Goal: Information Seeking & Learning: Check status

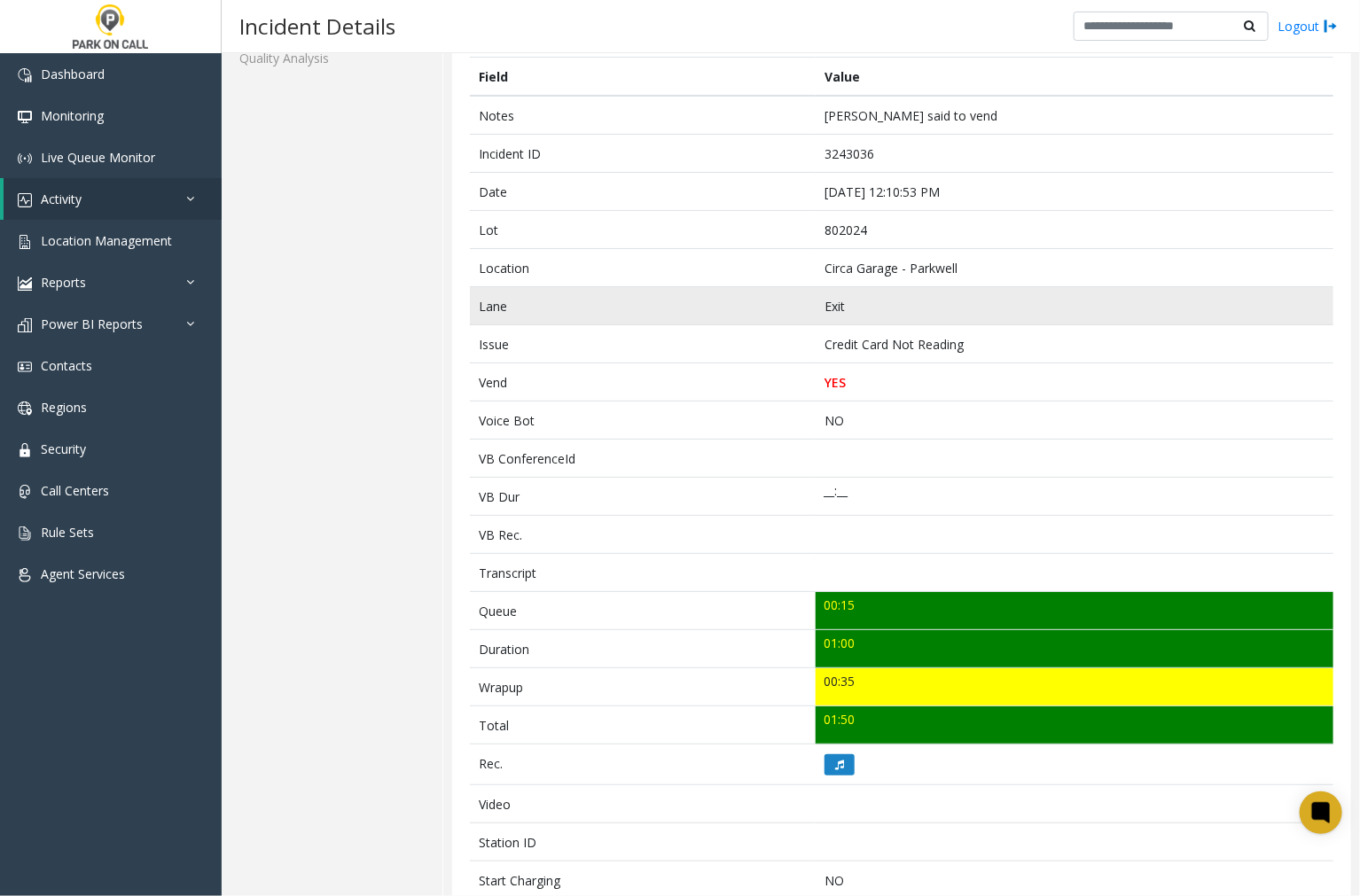
scroll to position [98, 0]
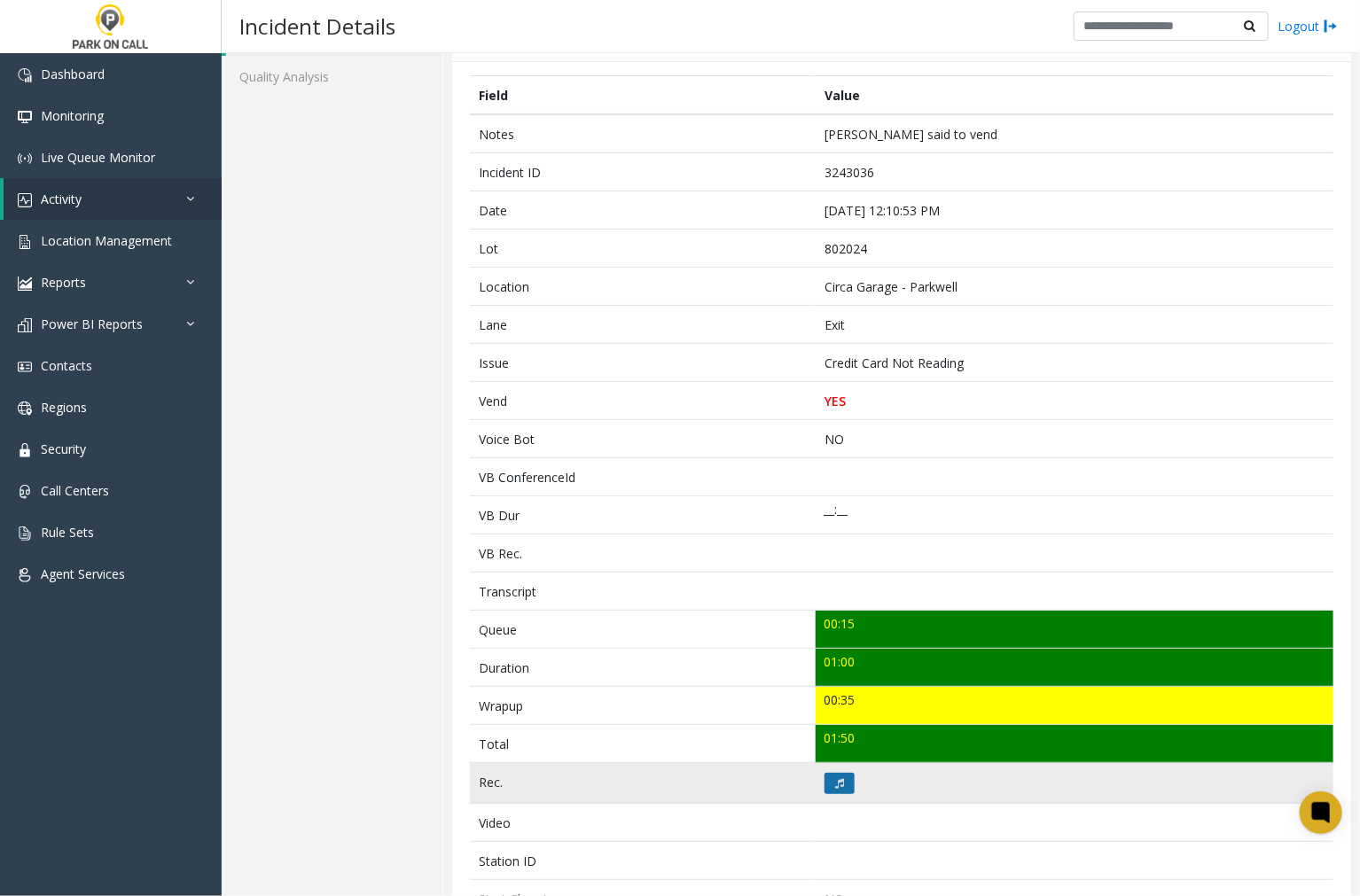
click at [837, 778] on icon at bounding box center [840, 783] width 9 height 11
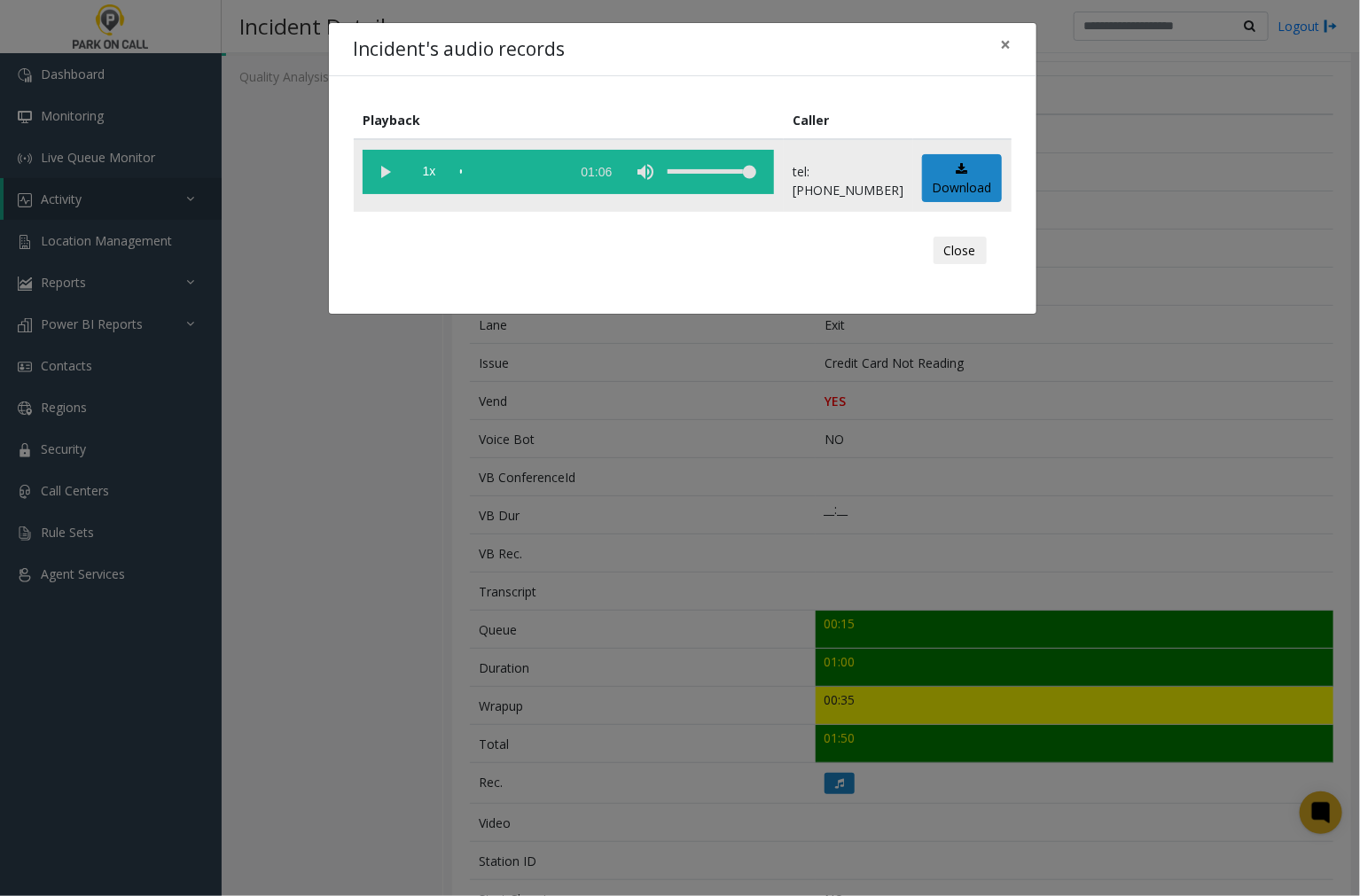
click at [386, 170] on vg-play-pause at bounding box center [384, 171] width 44 height 44
drag, startPoint x: 384, startPoint y: 171, endPoint x: 736, endPoint y: 89, distance: 361.4
click at [384, 171] on vg-play-pause at bounding box center [384, 171] width 44 height 44
click at [385, 165] on vg-play-pause at bounding box center [384, 171] width 44 height 44
click at [1004, 41] on span "×" at bounding box center [1006, 44] width 11 height 25
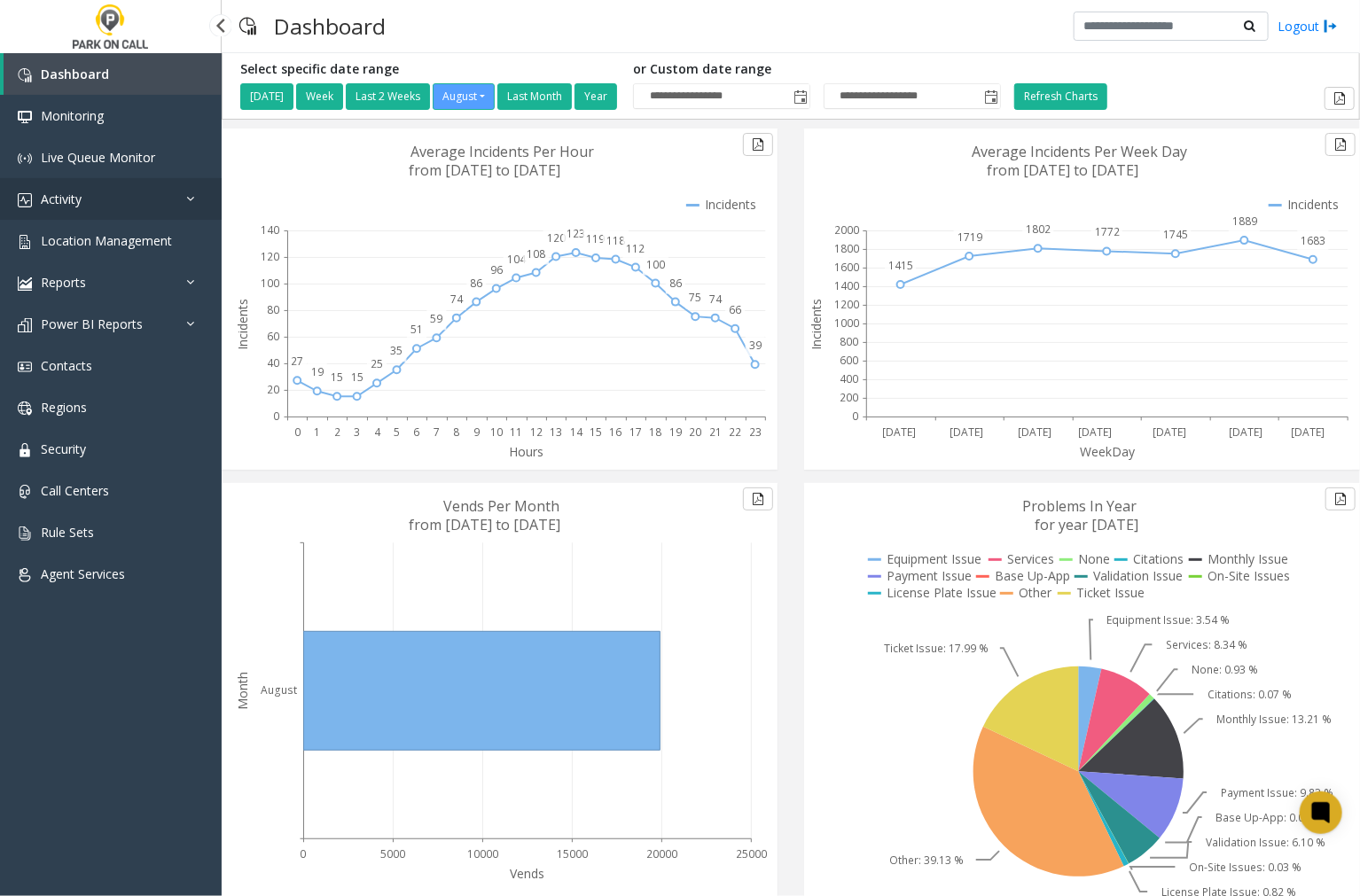
click at [82, 193] on link "Activity" at bounding box center [111, 199] width 222 height 41
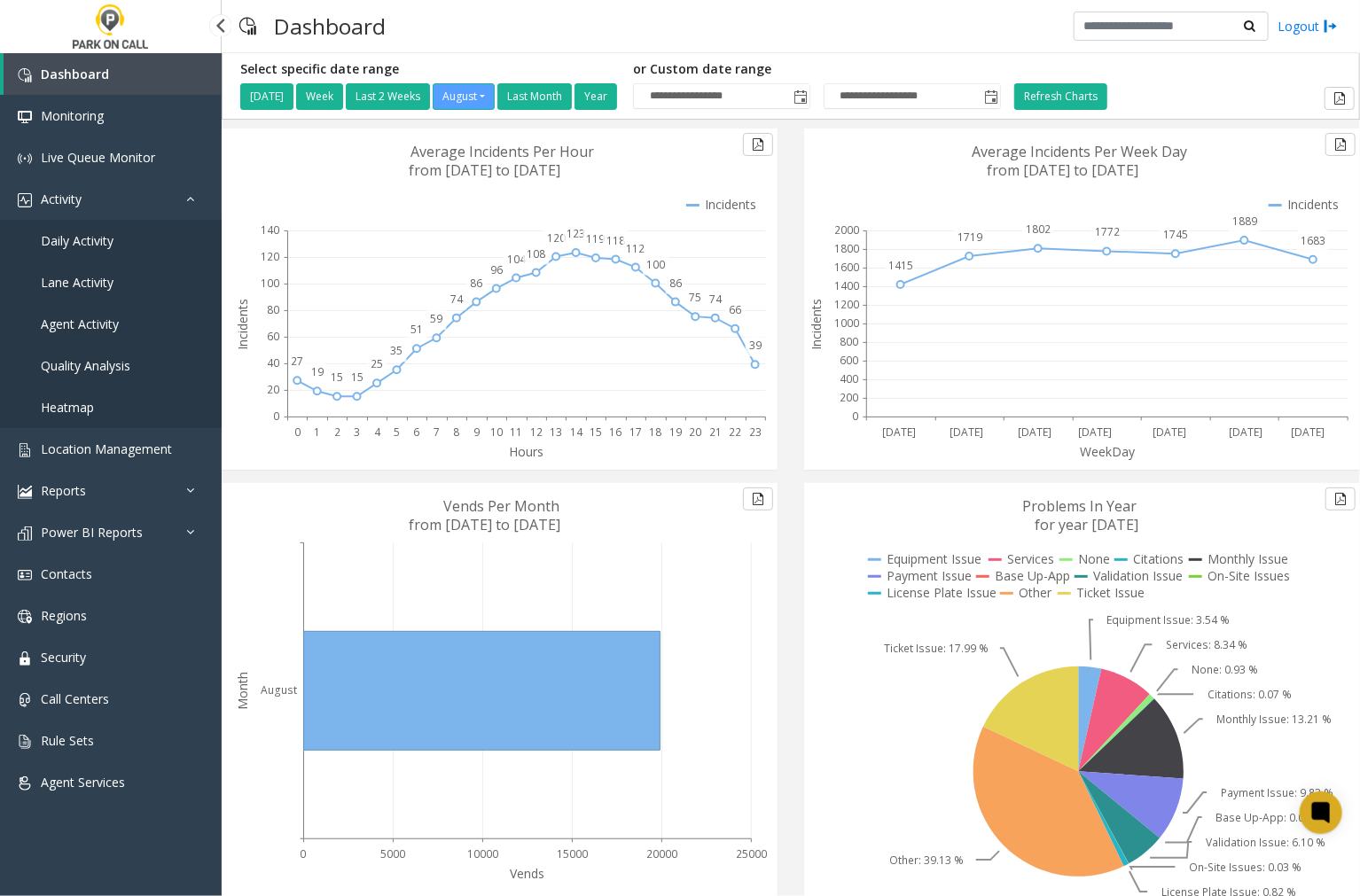
click at [78, 325] on span "Agent Activity" at bounding box center [79, 324] width 78 height 17
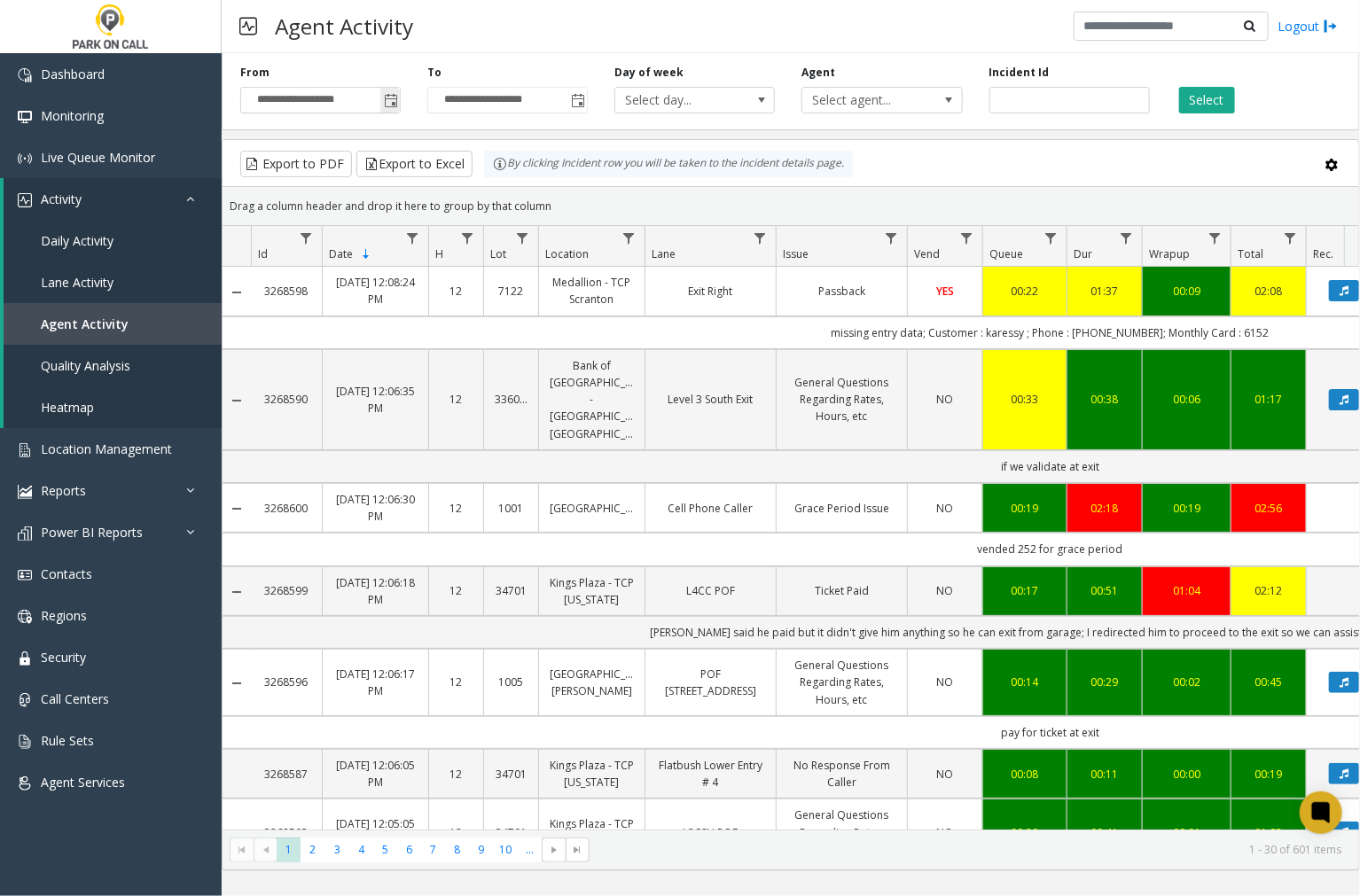
click at [391, 105] on span "Toggle popup" at bounding box center [391, 101] width 14 height 14
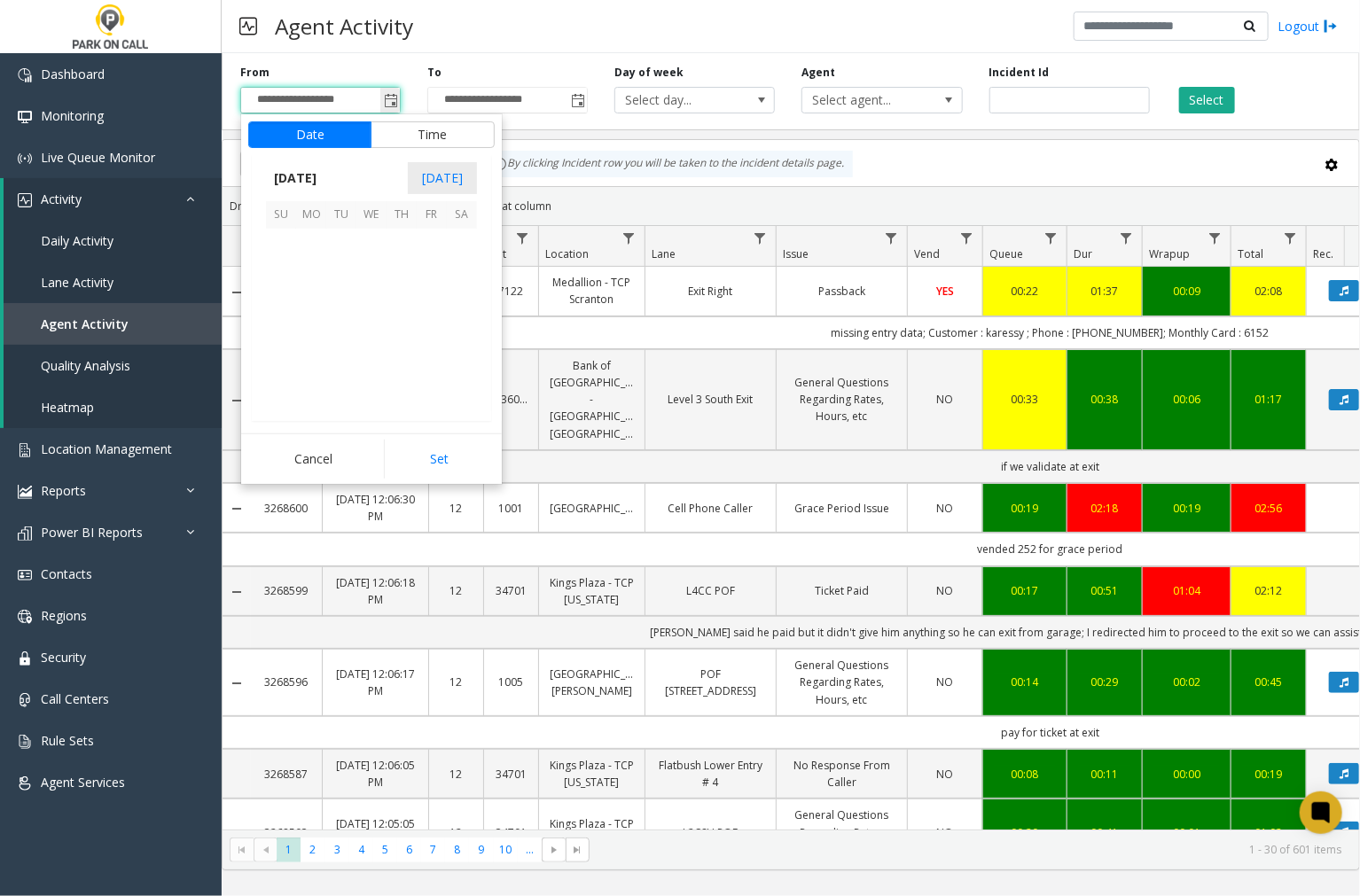
scroll to position [317666, 0]
click at [424, 293] on span "15" at bounding box center [431, 303] width 30 height 30
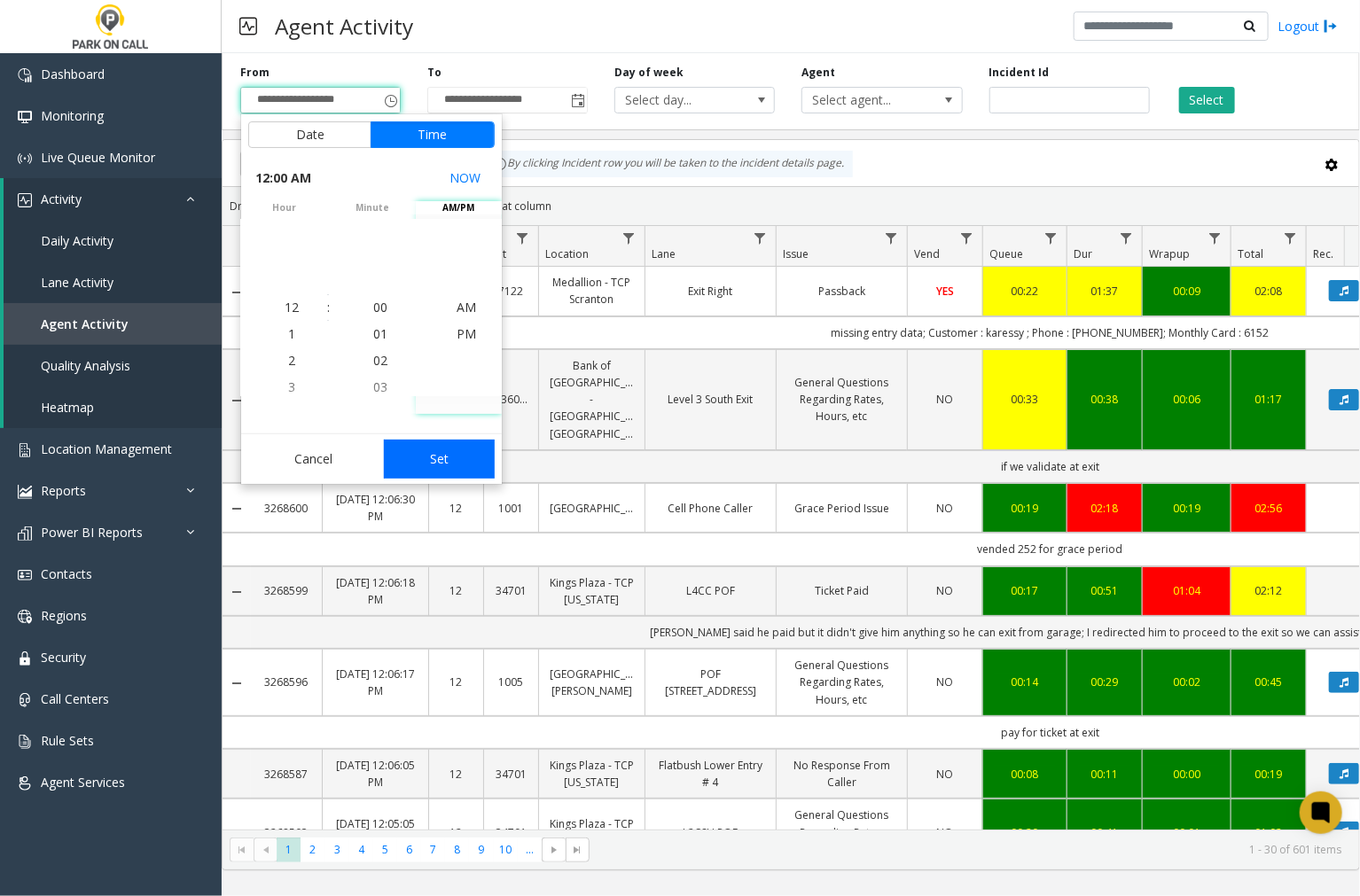
click at [447, 443] on button "Set" at bounding box center [440, 458] width 112 height 39
type input "**********"
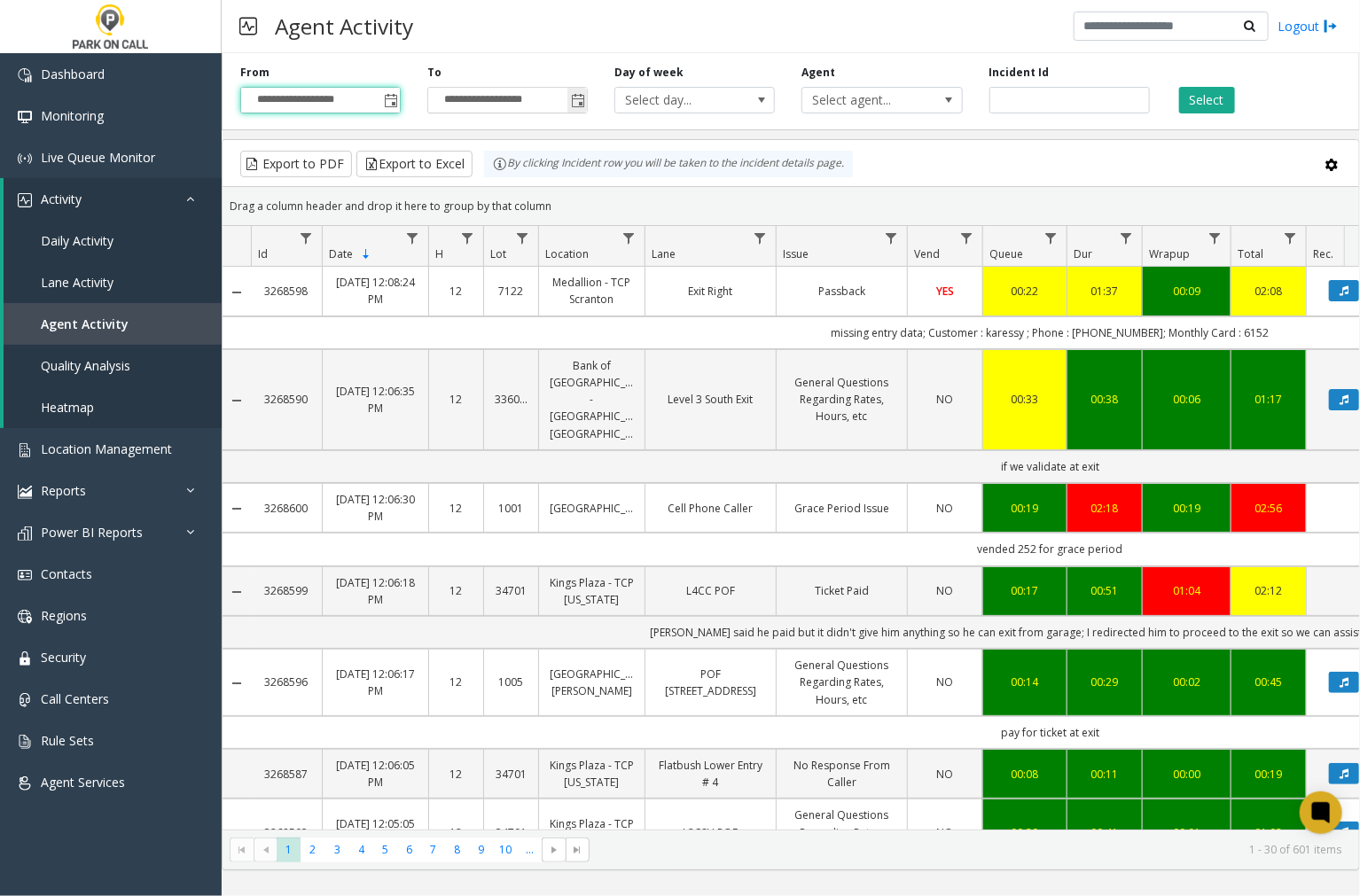
click at [574, 100] on span "Toggle popup" at bounding box center [578, 101] width 14 height 14
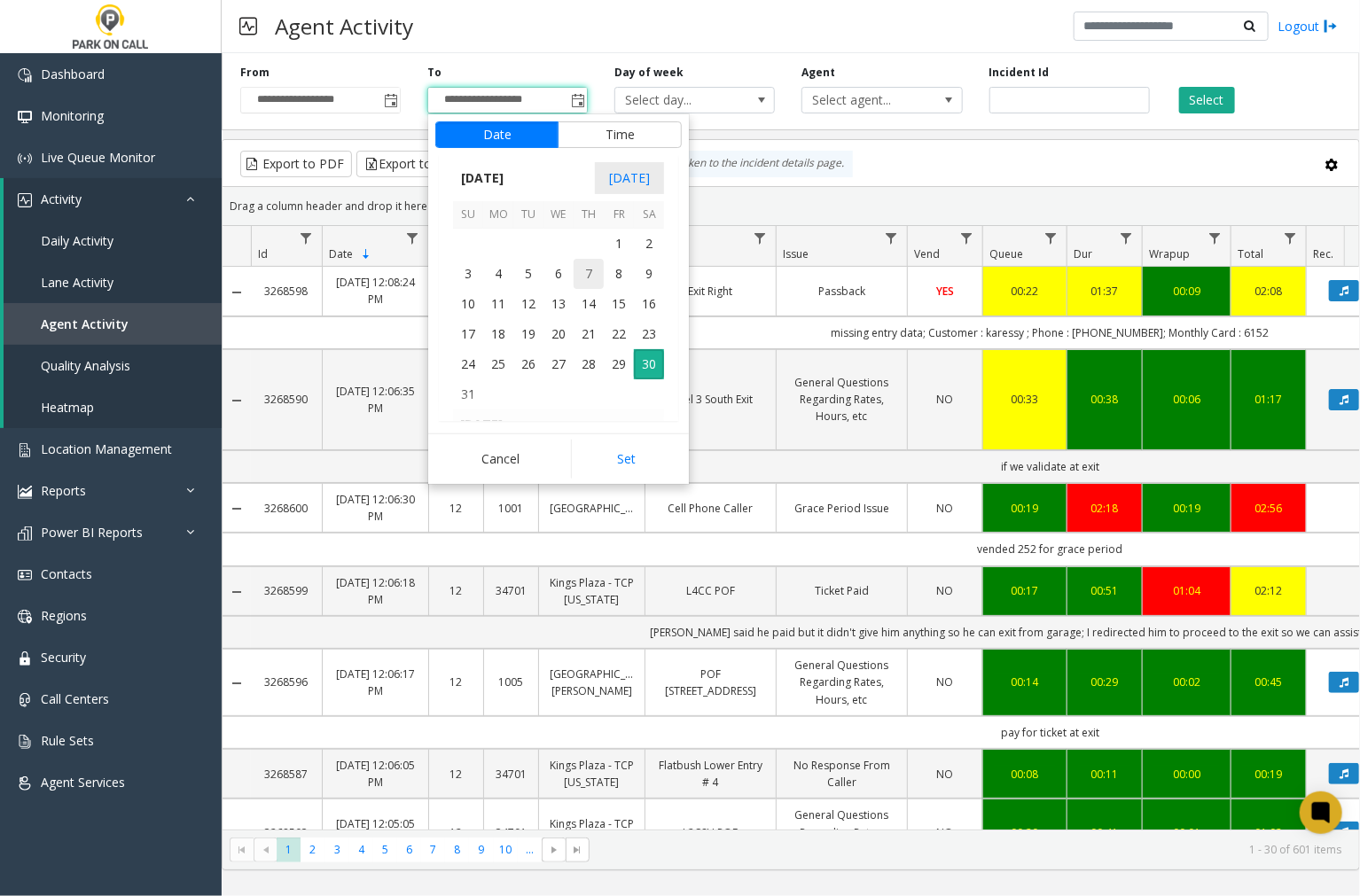
scroll to position [26, 0]
click at [607, 302] on span "15" at bounding box center [618, 303] width 30 height 30
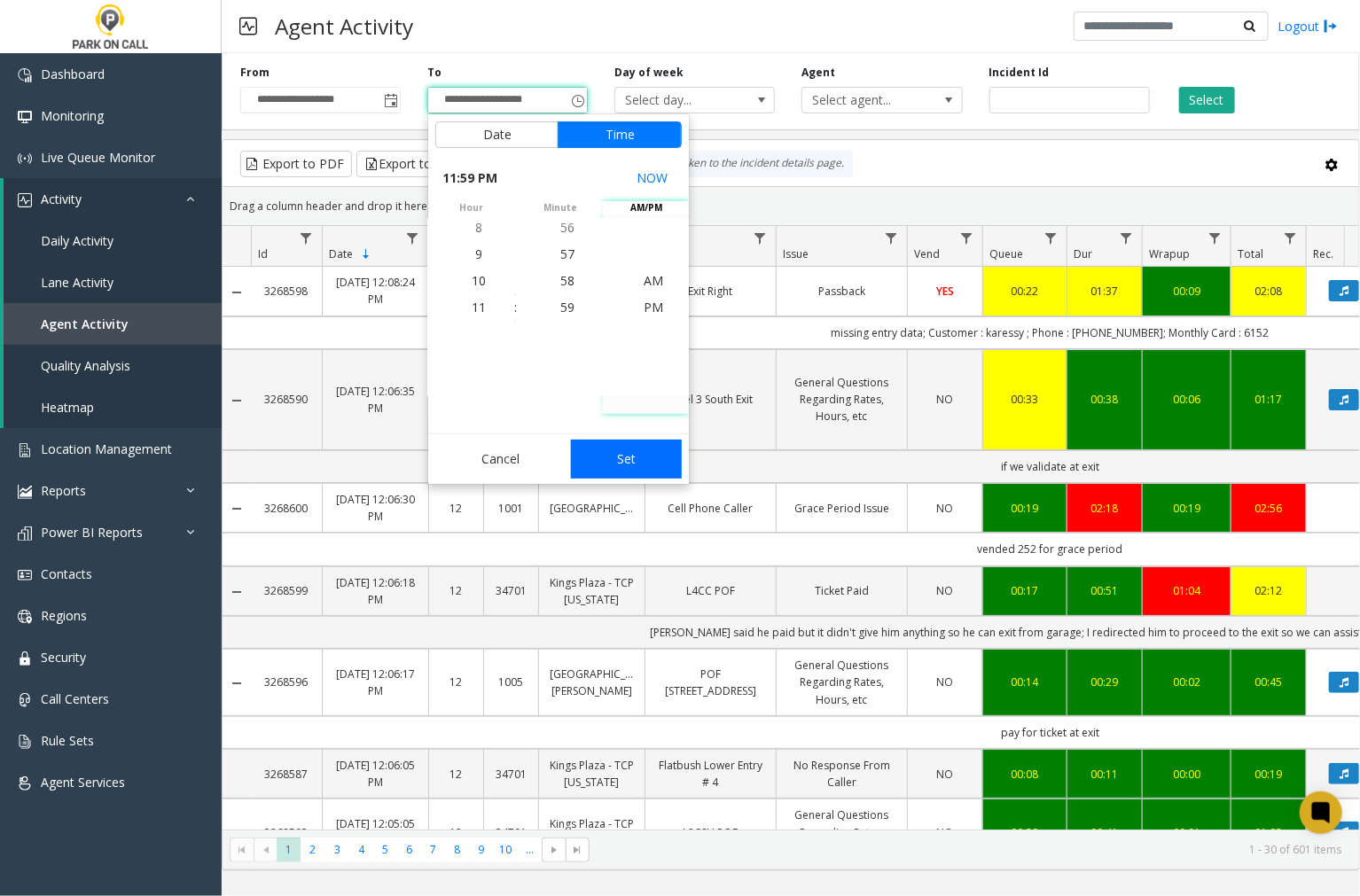
click at [634, 452] on button "Set" at bounding box center [627, 458] width 112 height 39
type input "**********"
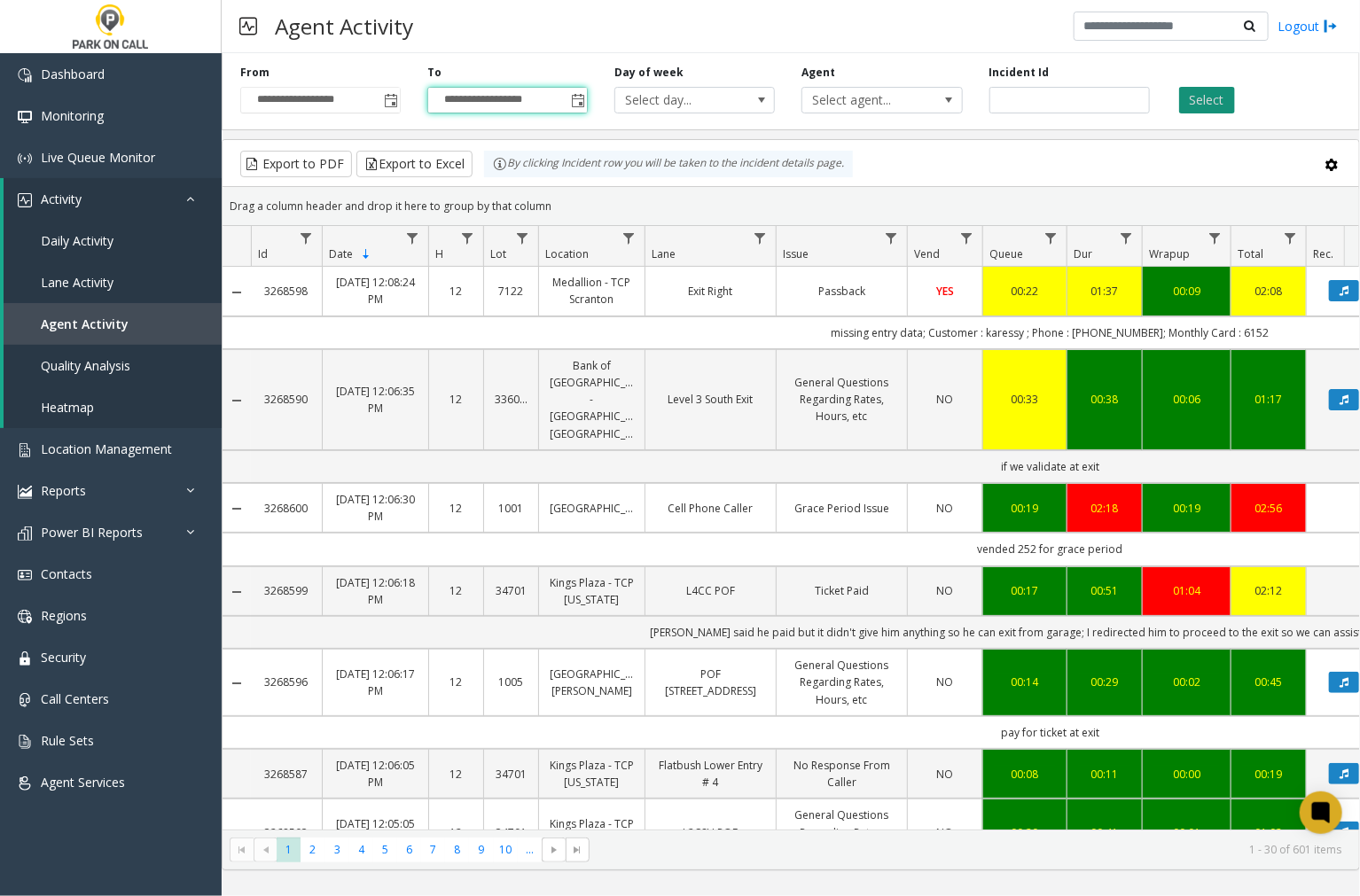
click at [1212, 95] on button "Select" at bounding box center [1207, 99] width 56 height 26
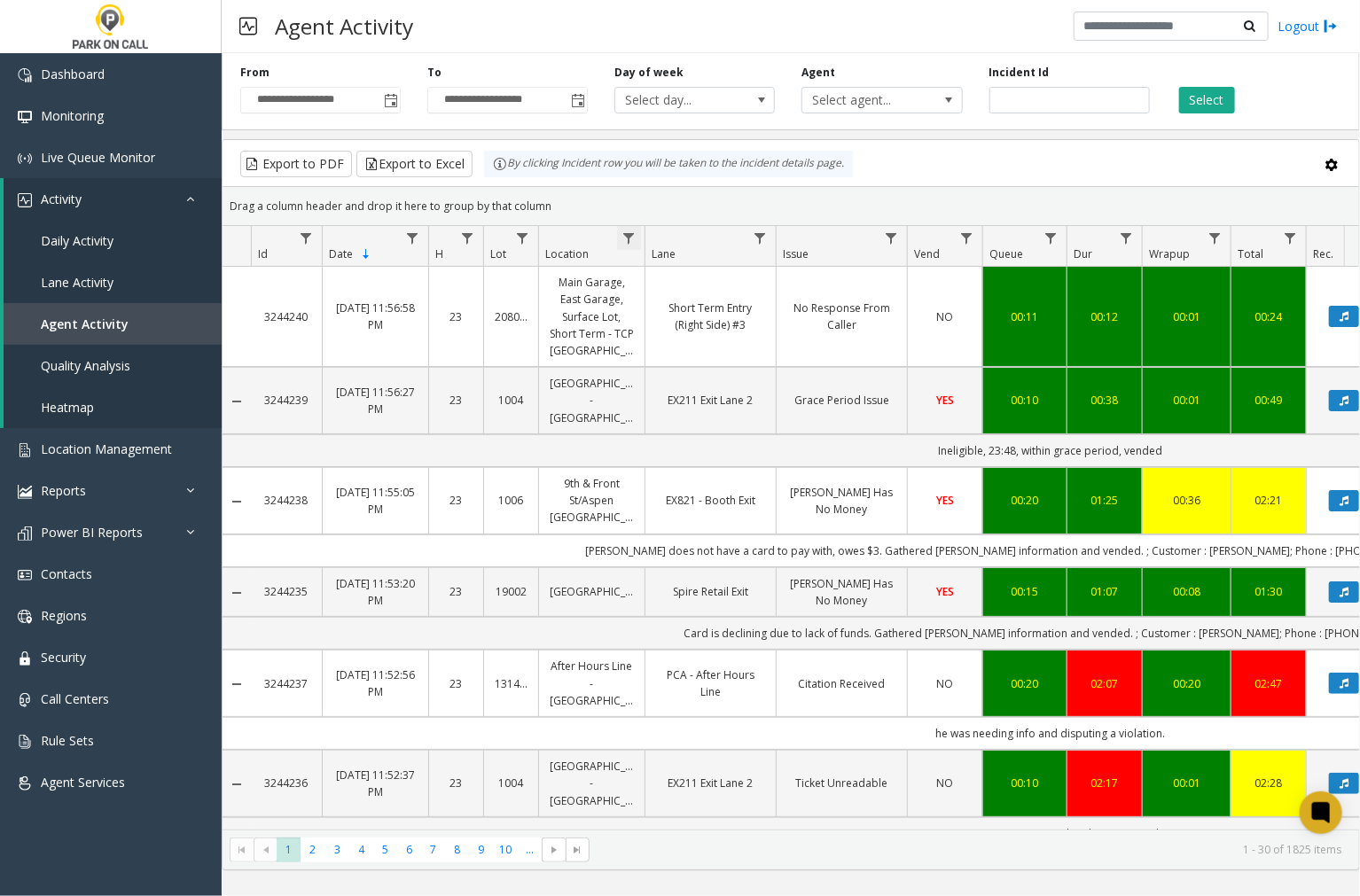
click at [628, 241] on span "Data table" at bounding box center [629, 239] width 14 height 14
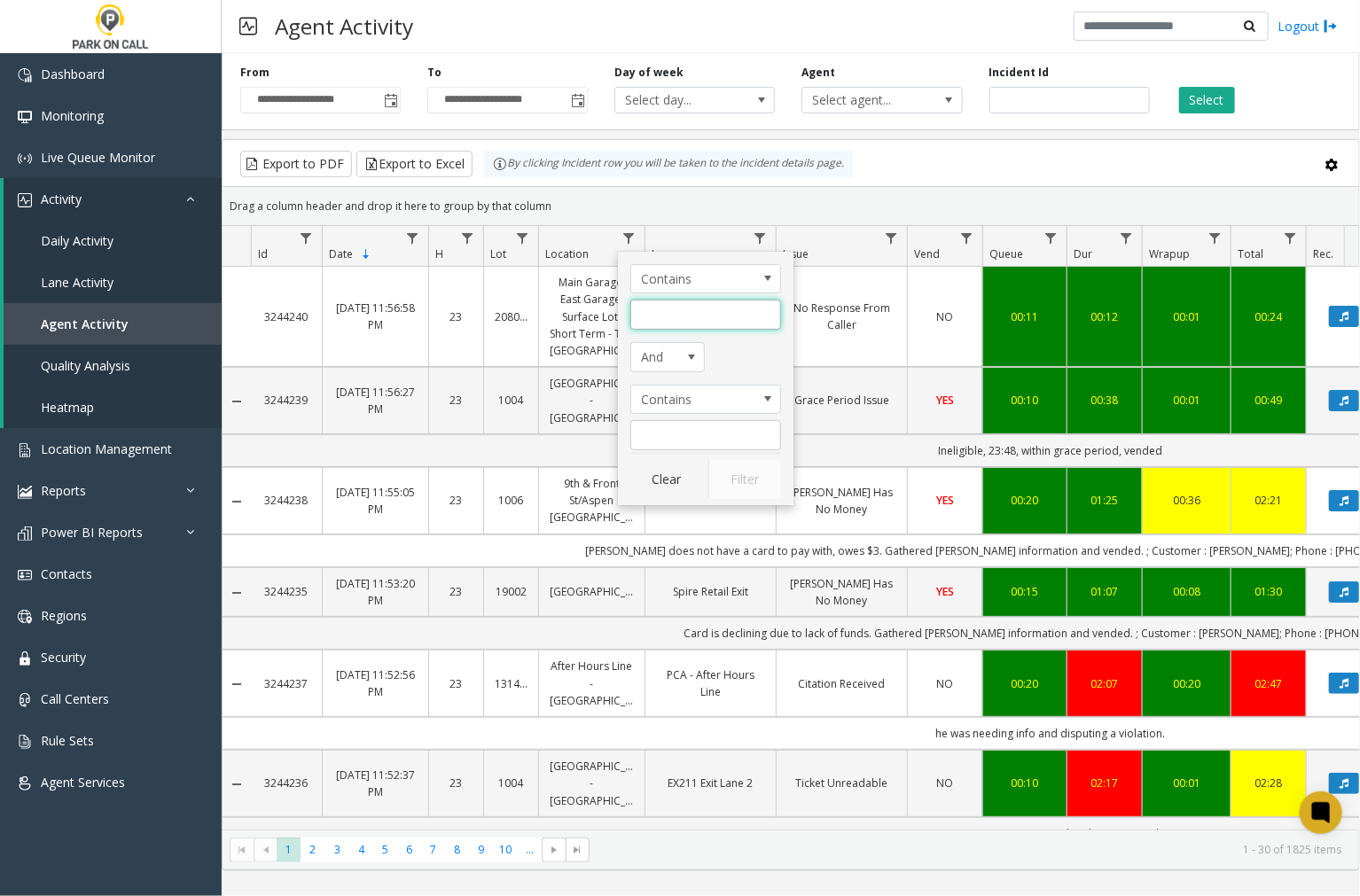
click at [663, 316] on input "Location Filter" at bounding box center [705, 314] width 151 height 30
type input "*****"
click at [749, 488] on button "Filter" at bounding box center [744, 479] width 73 height 39
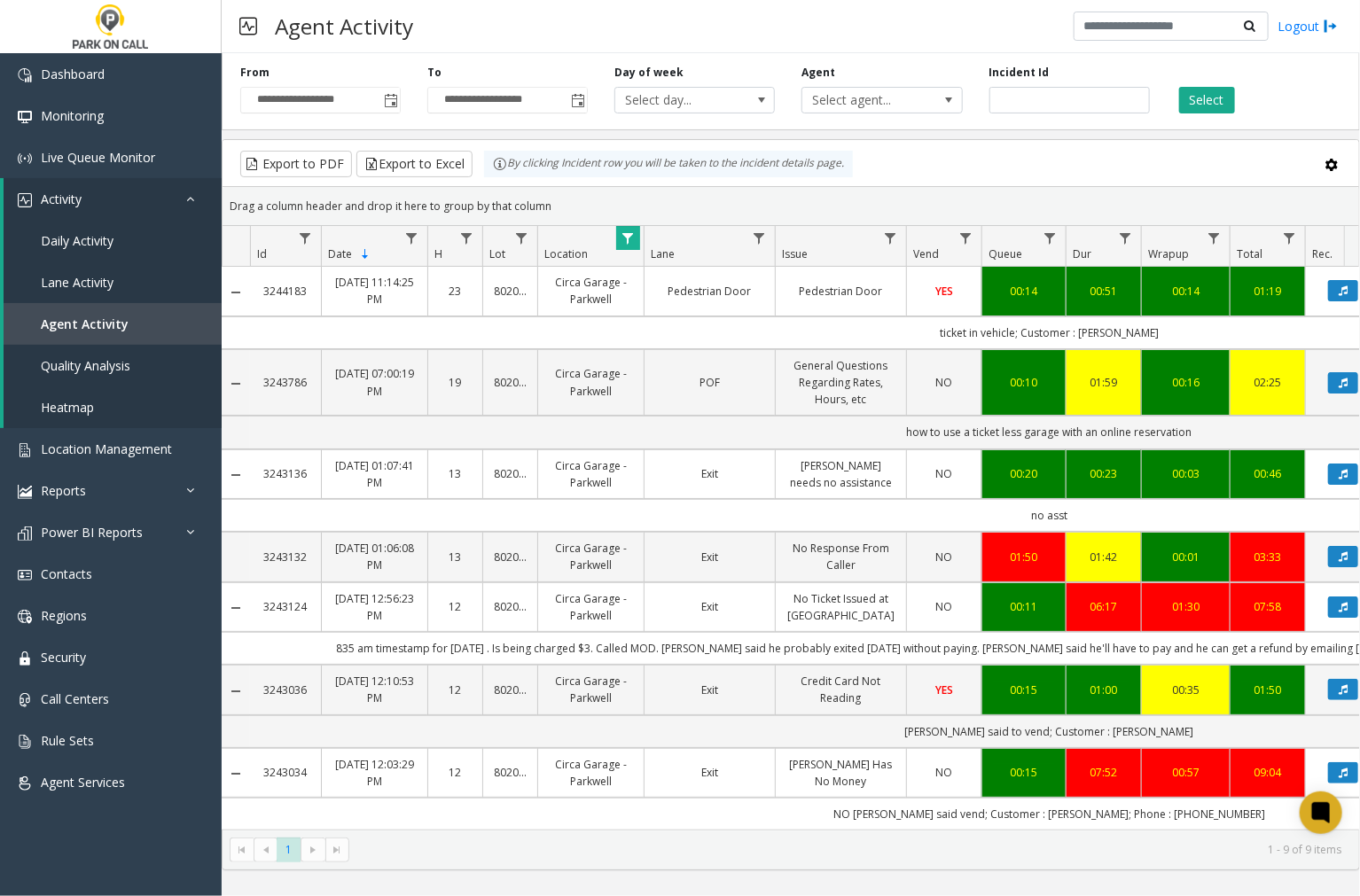
scroll to position [0, 3]
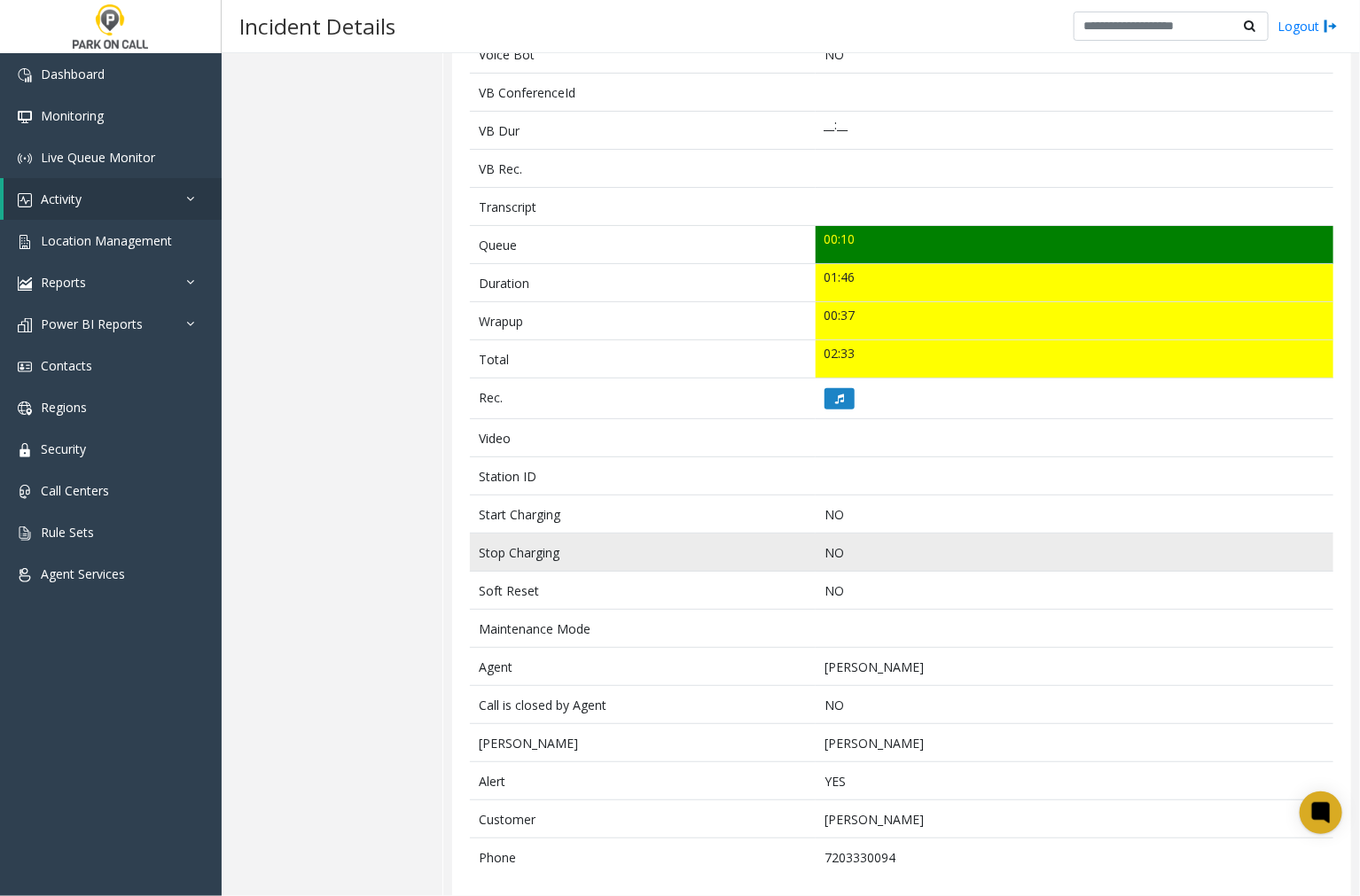
scroll to position [523, 0]
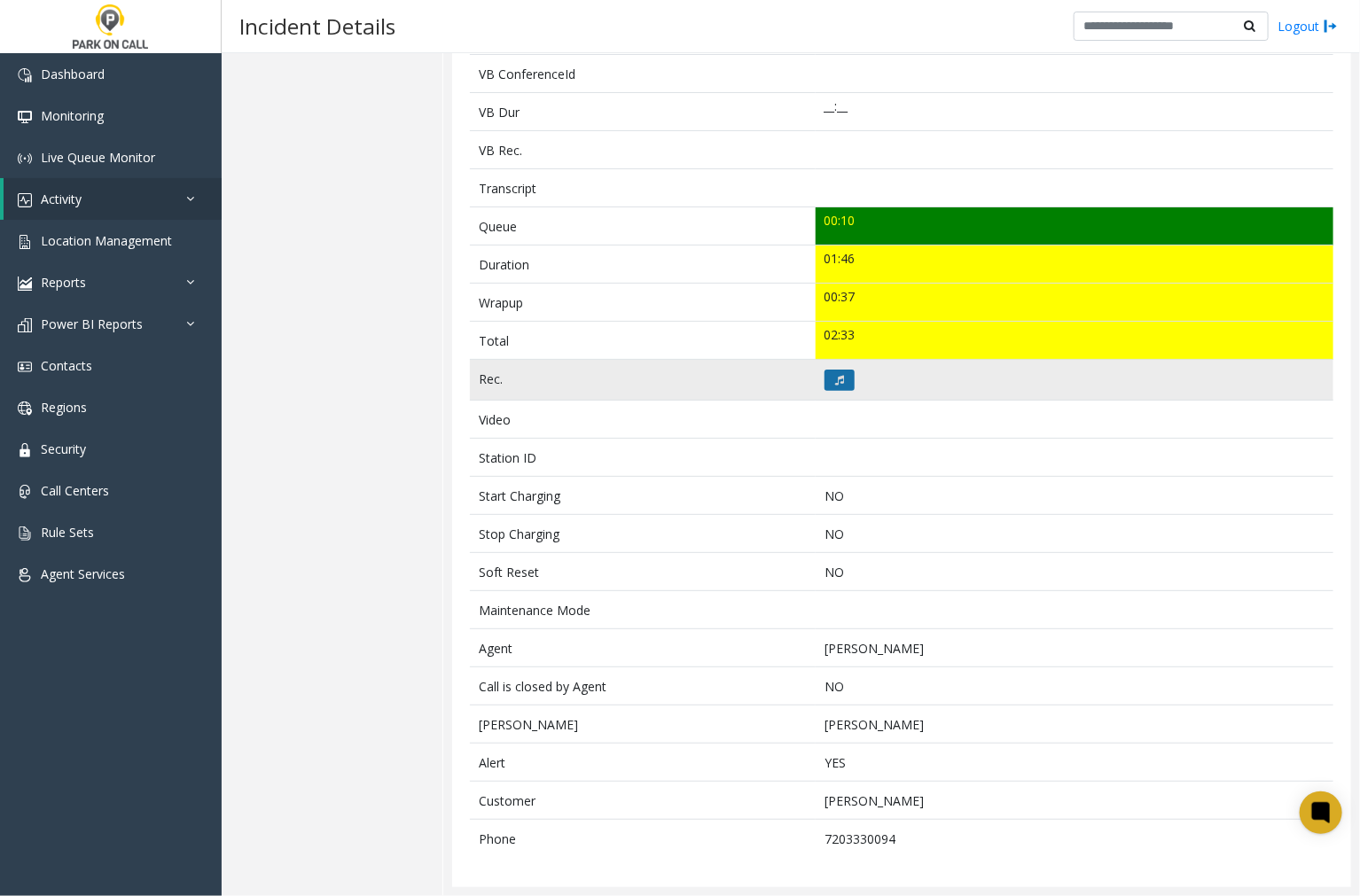
click at [840, 377] on button at bounding box center [839, 380] width 30 height 22
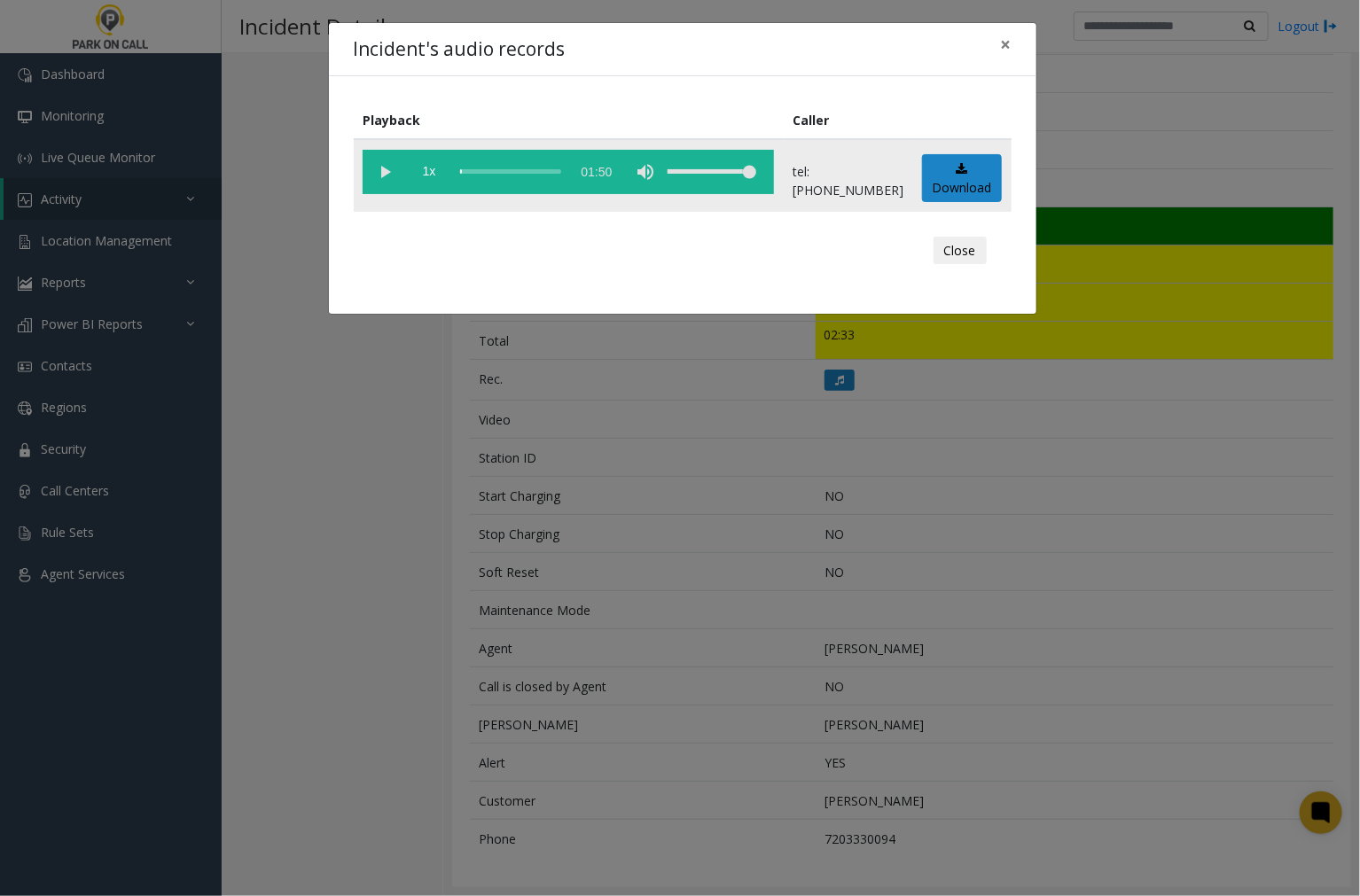
click at [384, 169] on vg-play-pause at bounding box center [384, 171] width 44 height 44
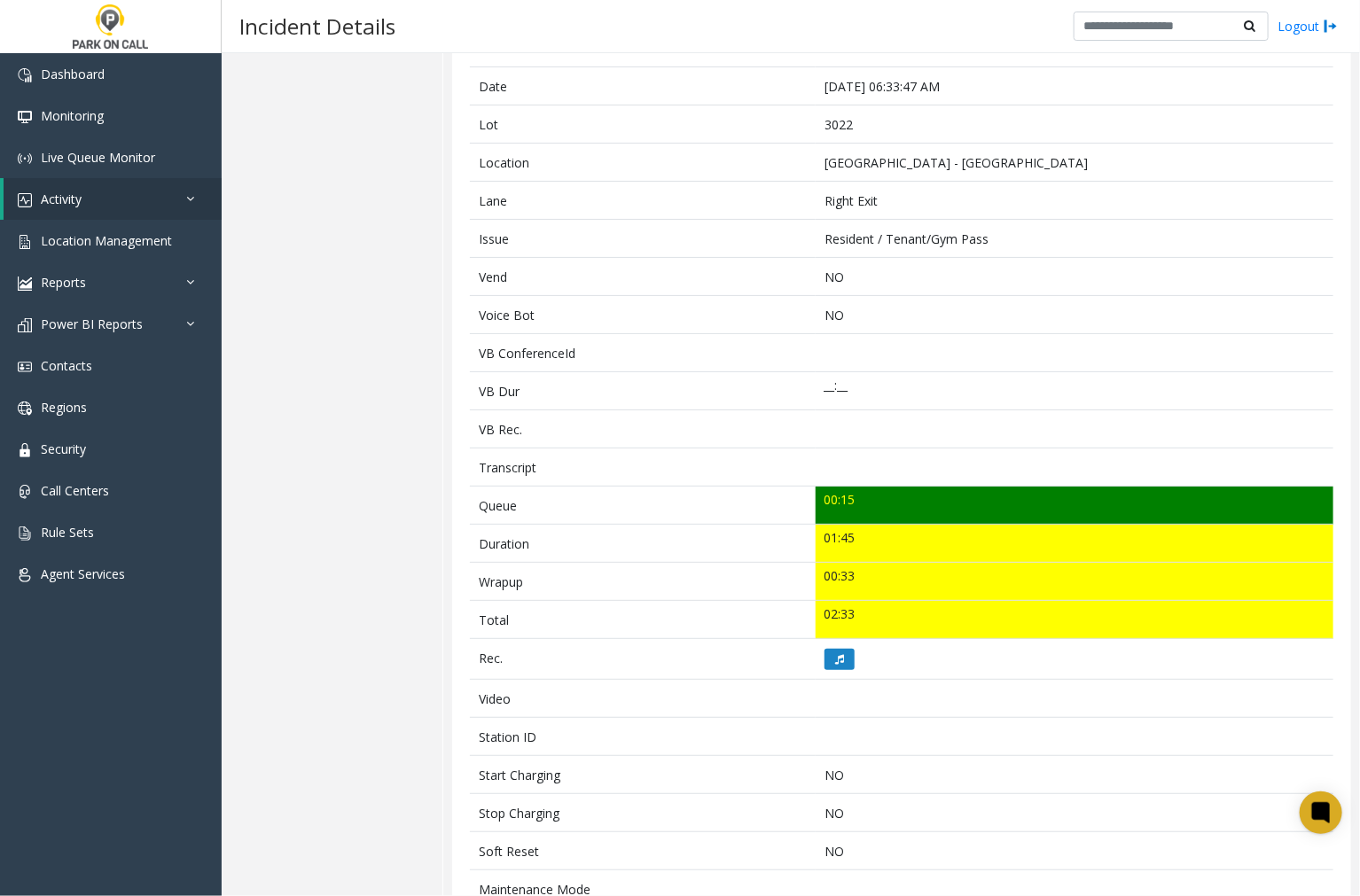
scroll to position [295, 0]
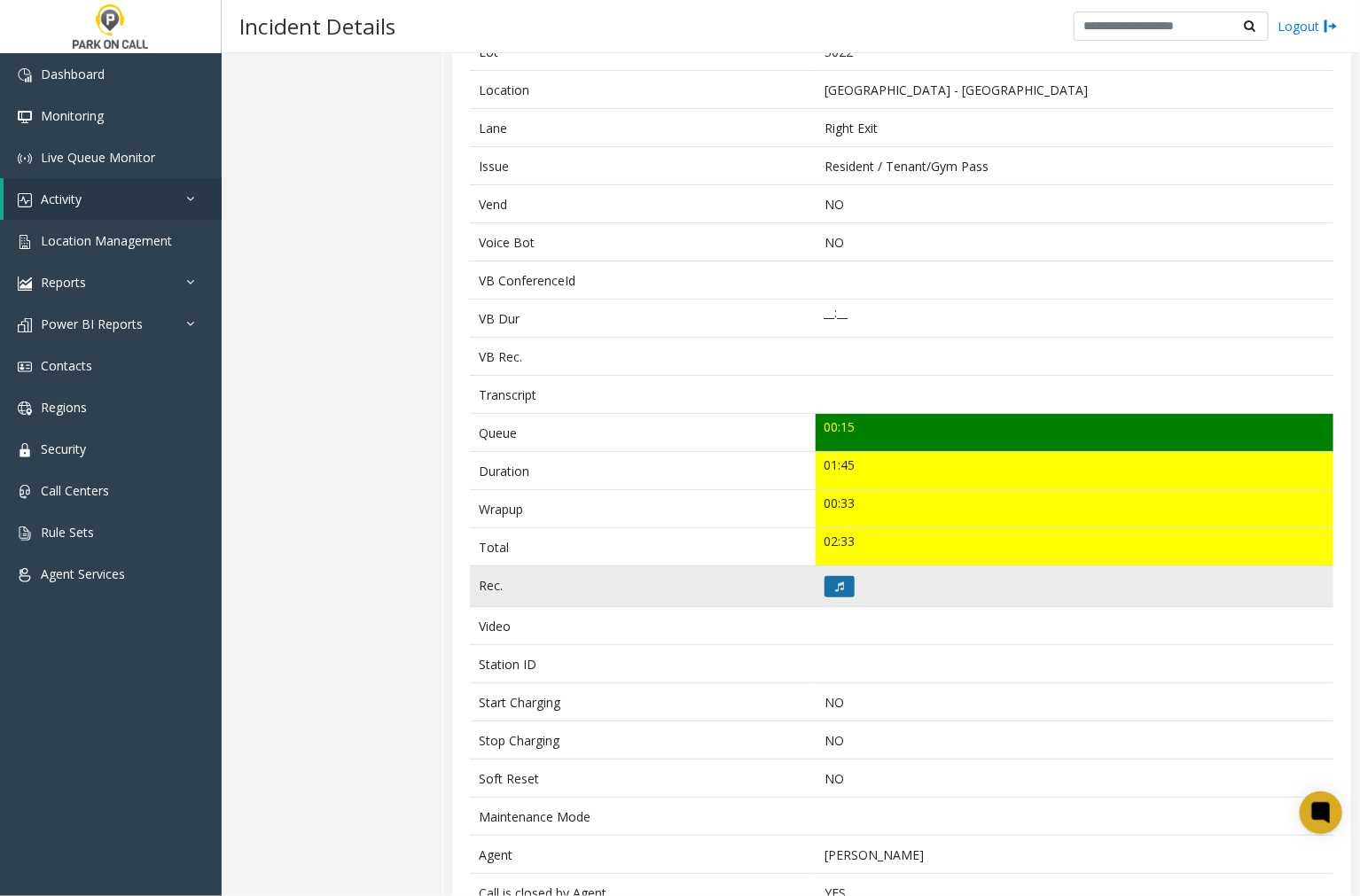
click at [837, 581] on icon at bounding box center [840, 587] width 9 height 11
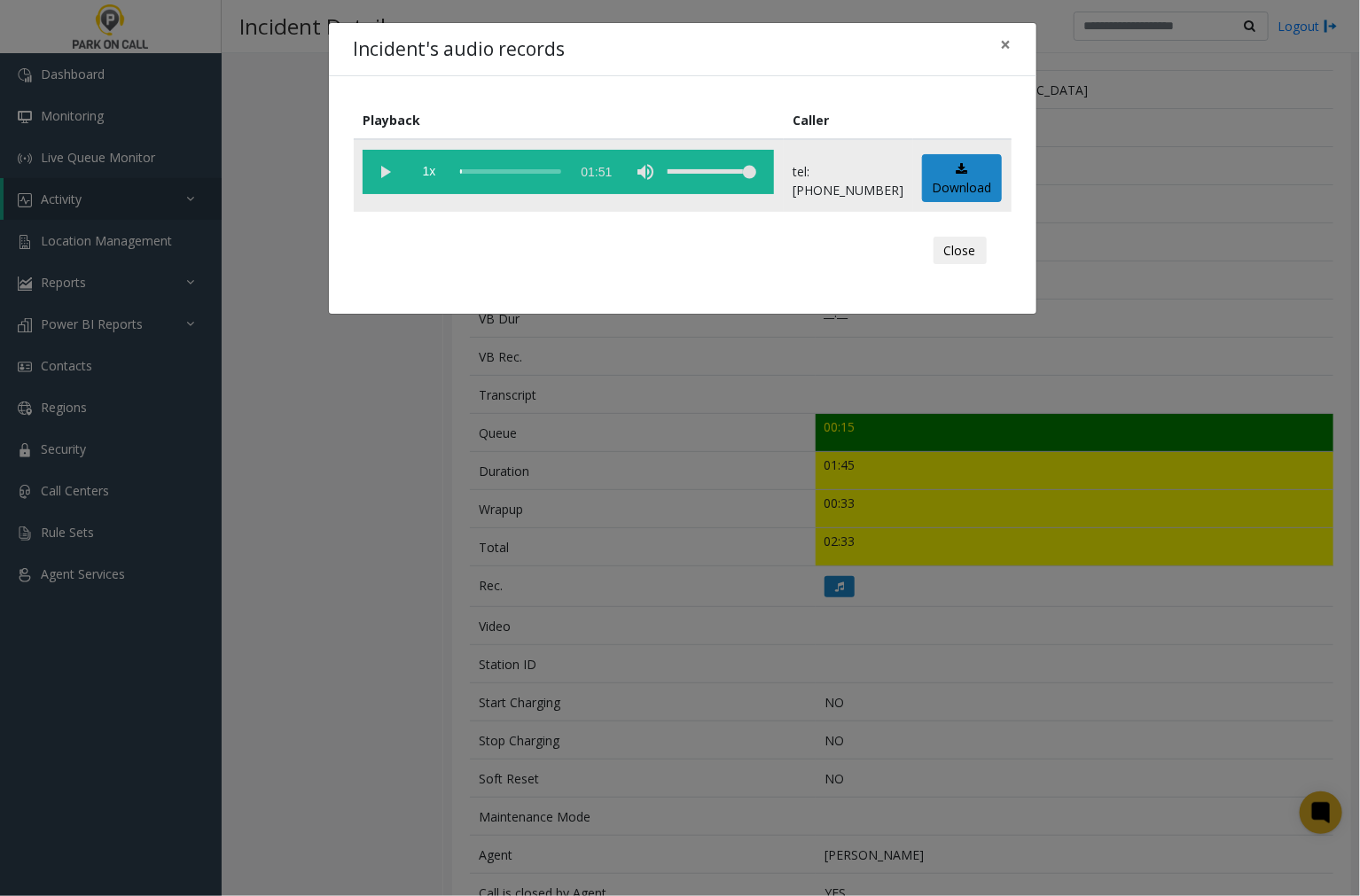
click at [386, 170] on vg-play-pause at bounding box center [384, 171] width 44 height 44
click at [731, 56] on div "Incident's audio records ×" at bounding box center [683, 50] width 707 height 54
click at [384, 174] on vg-play-pause at bounding box center [384, 171] width 44 height 44
click at [384, 169] on vg-play-pause at bounding box center [384, 171] width 44 height 44
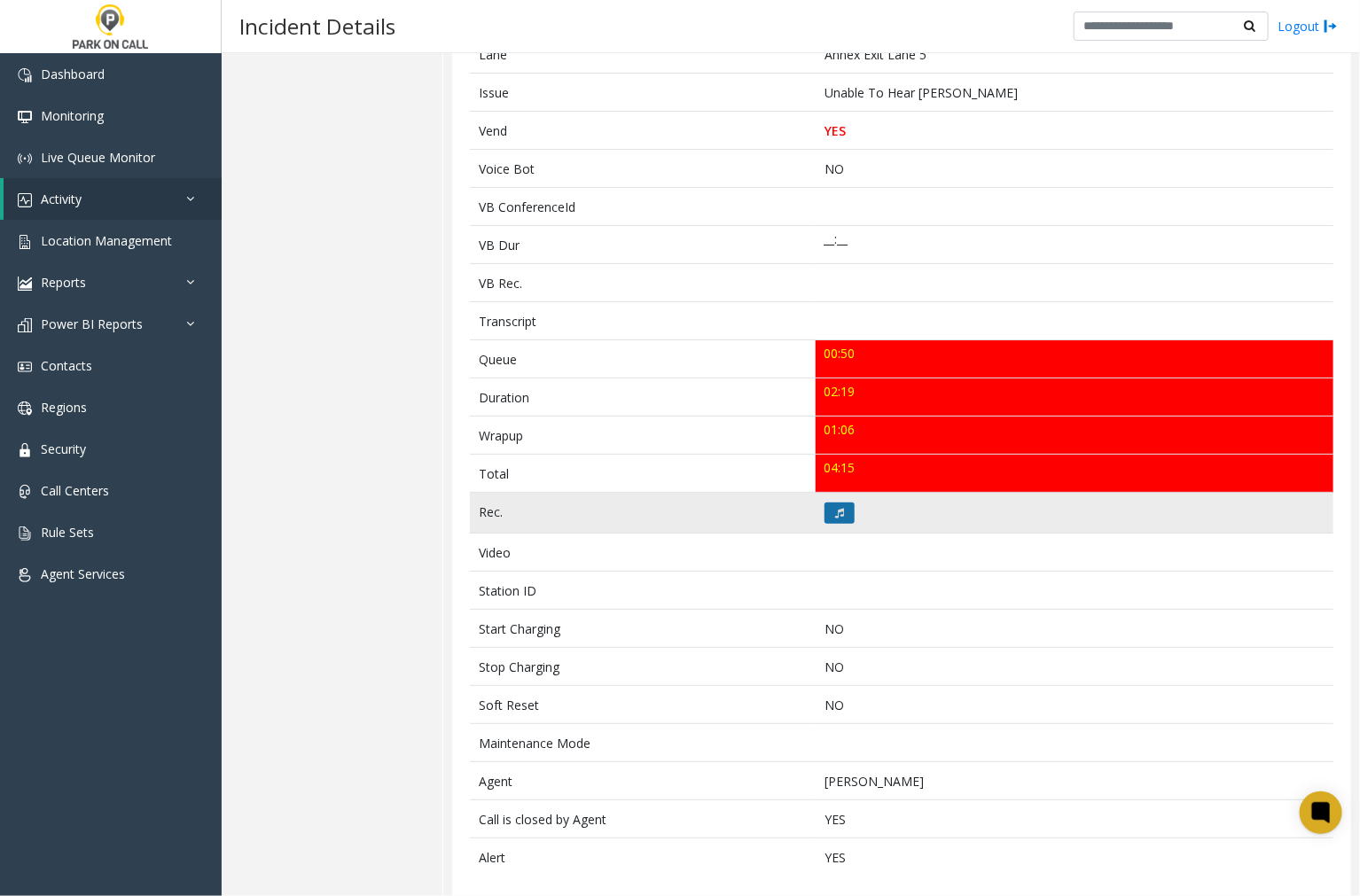
scroll to position [388, 0]
click at [825, 501] on button at bounding box center [839, 512] width 30 height 22
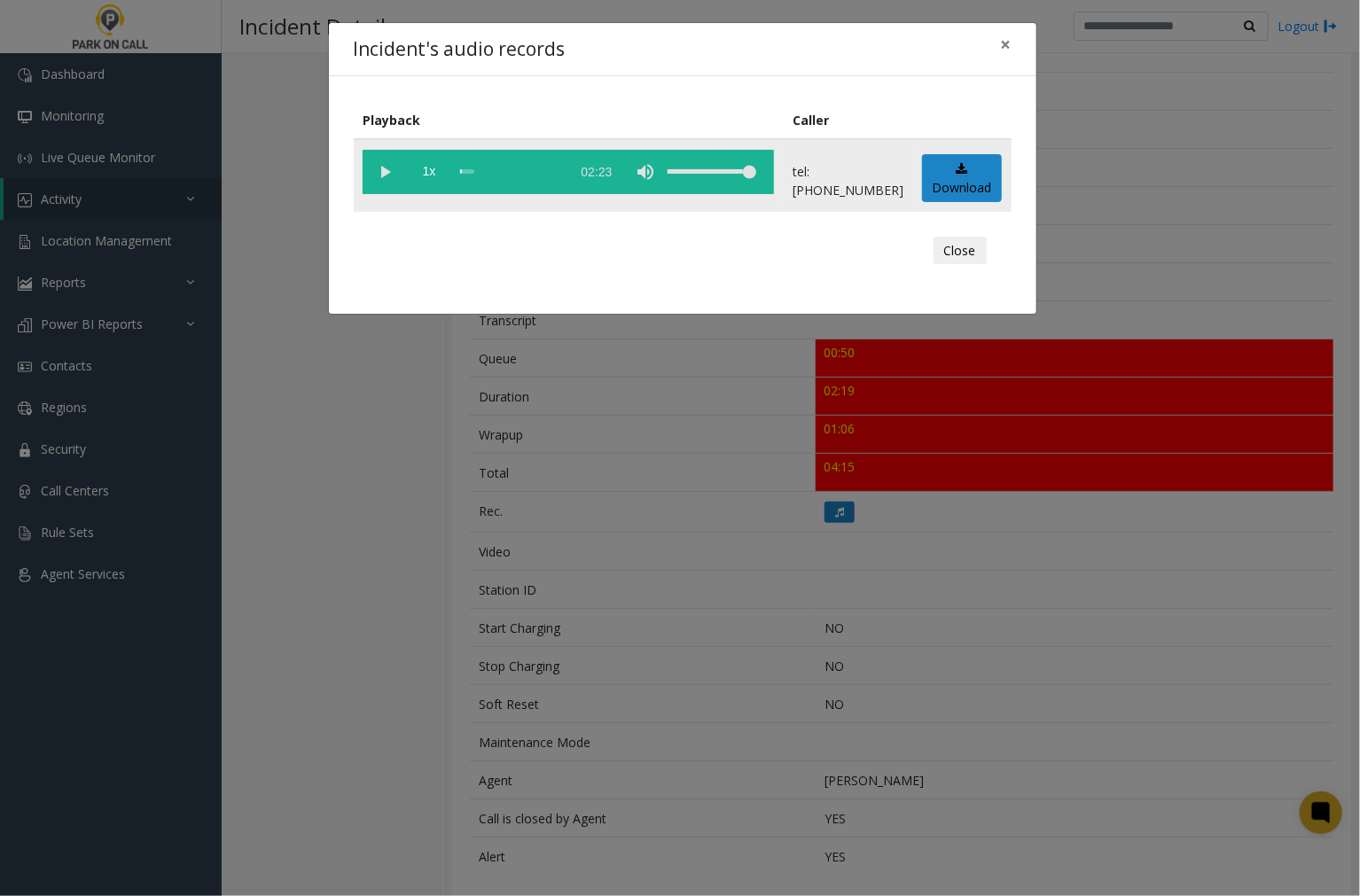
click at [386, 169] on vg-play-pause at bounding box center [384, 171] width 44 height 44
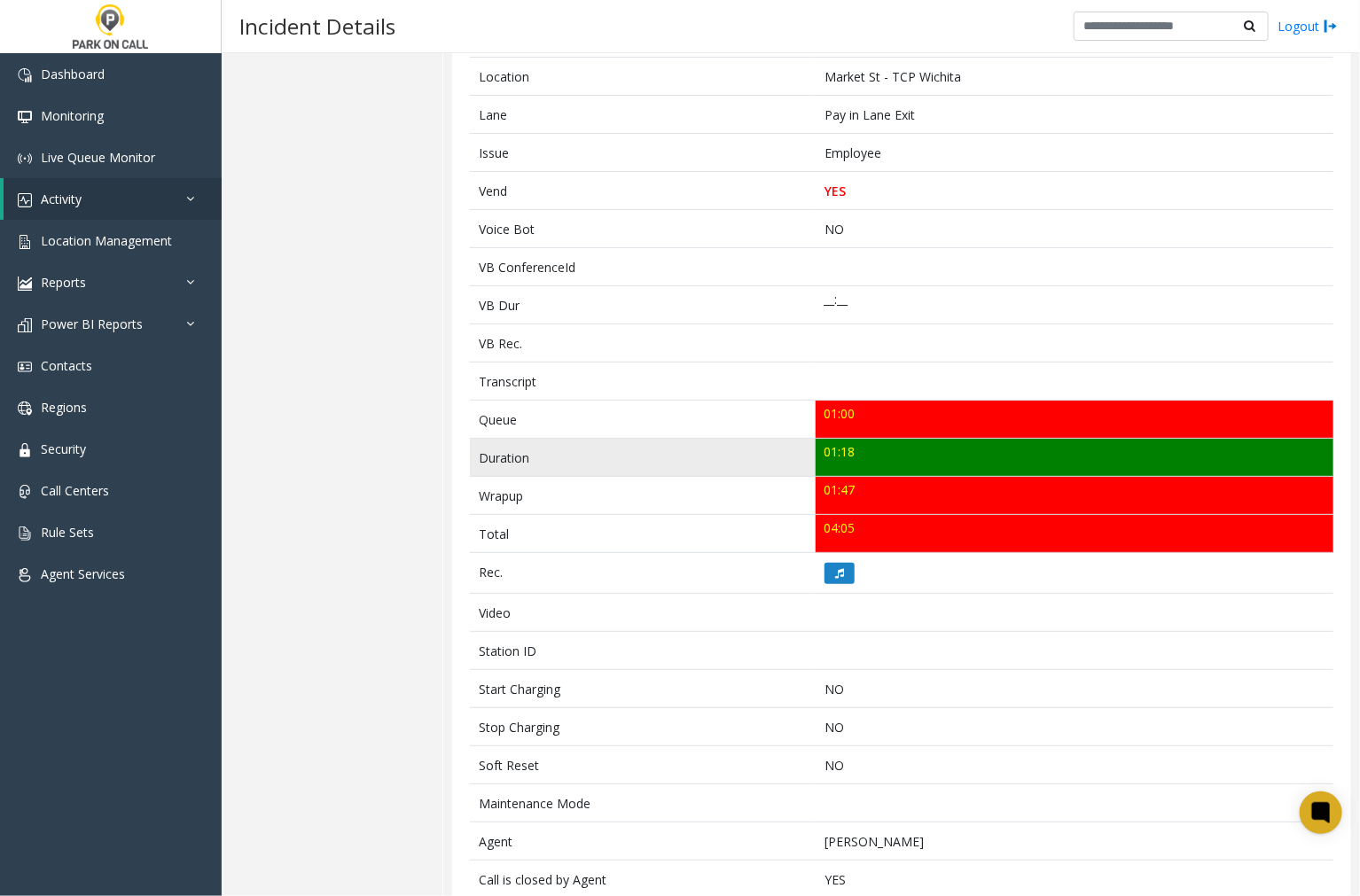
scroll to position [306, 0]
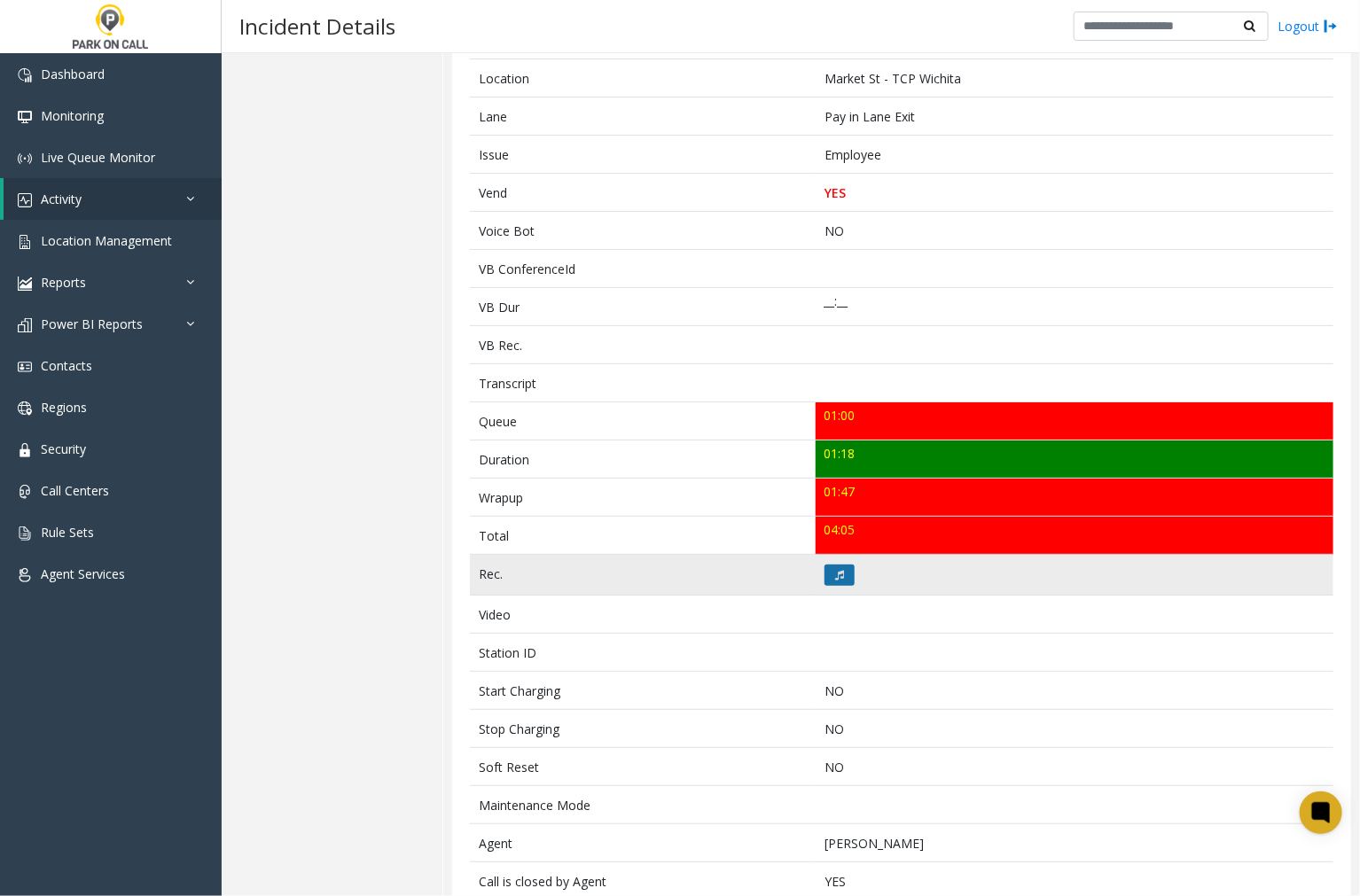
click at [835, 573] on icon at bounding box center [840, 575] width 9 height 11
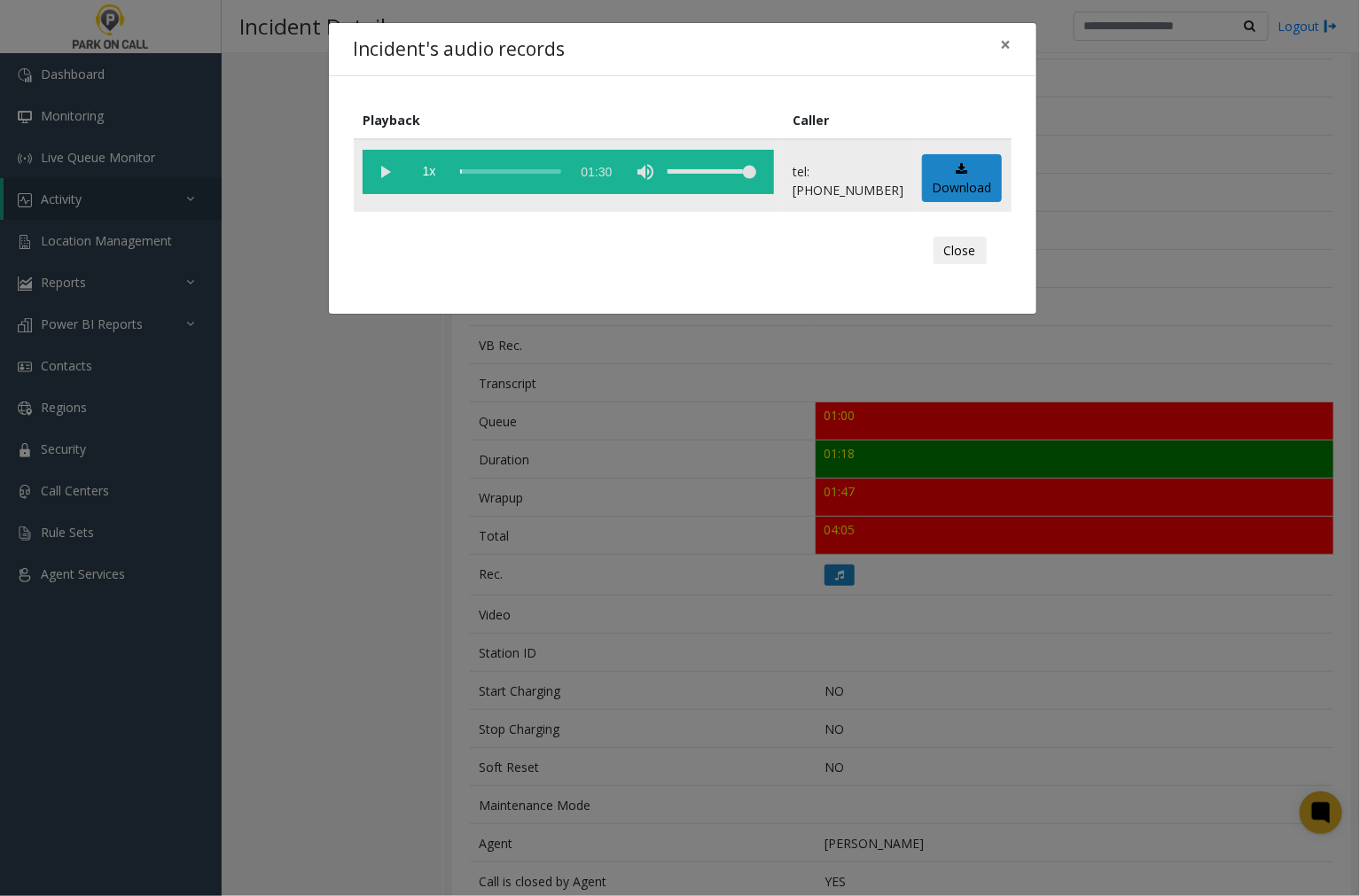
click at [382, 171] on vg-play-pause at bounding box center [384, 171] width 44 height 44
click at [376, 165] on vg-play-pause at bounding box center [384, 171] width 44 height 44
click at [386, 166] on vg-play-pause at bounding box center [384, 171] width 44 height 44
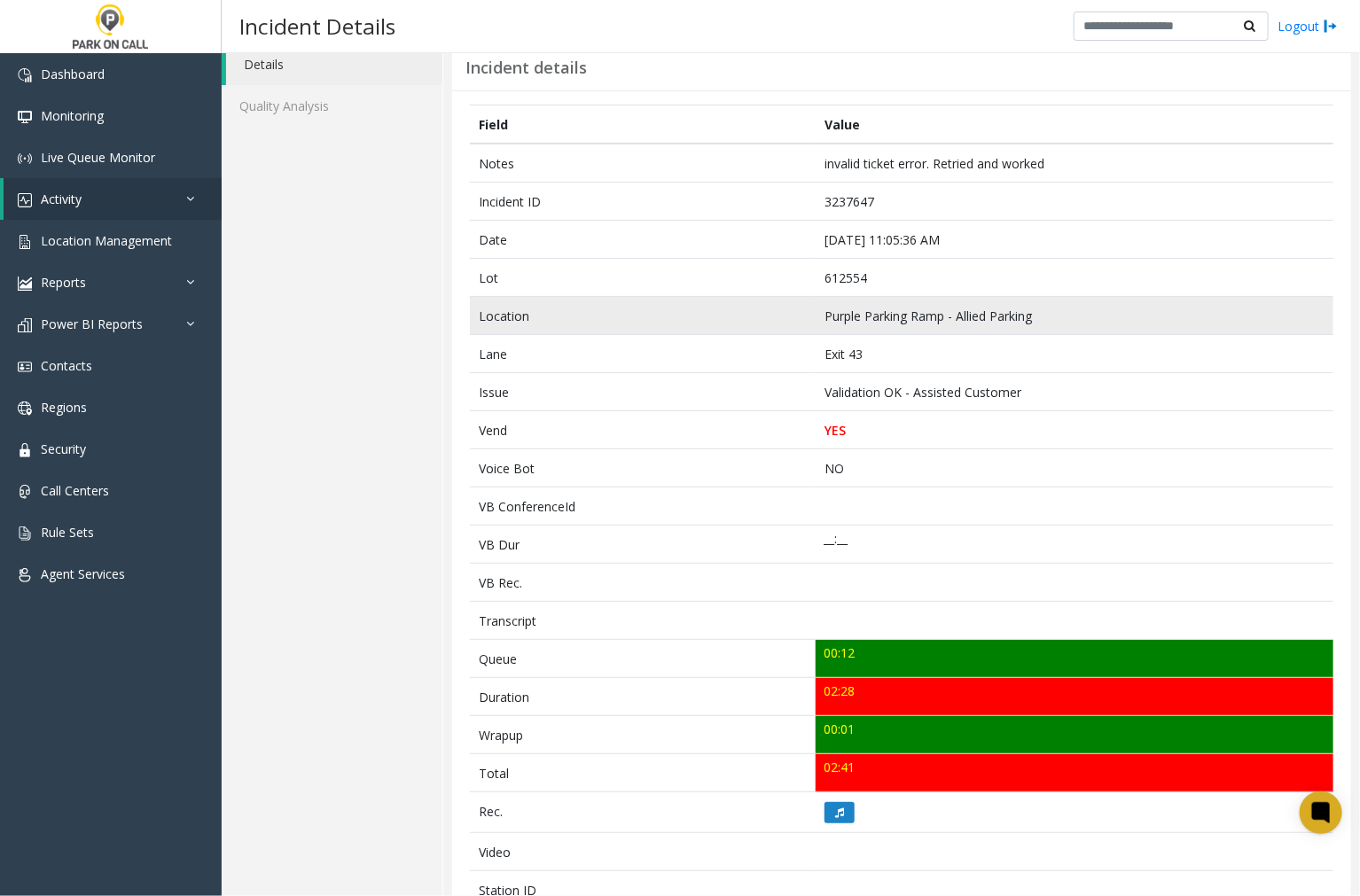
scroll to position [98, 0]
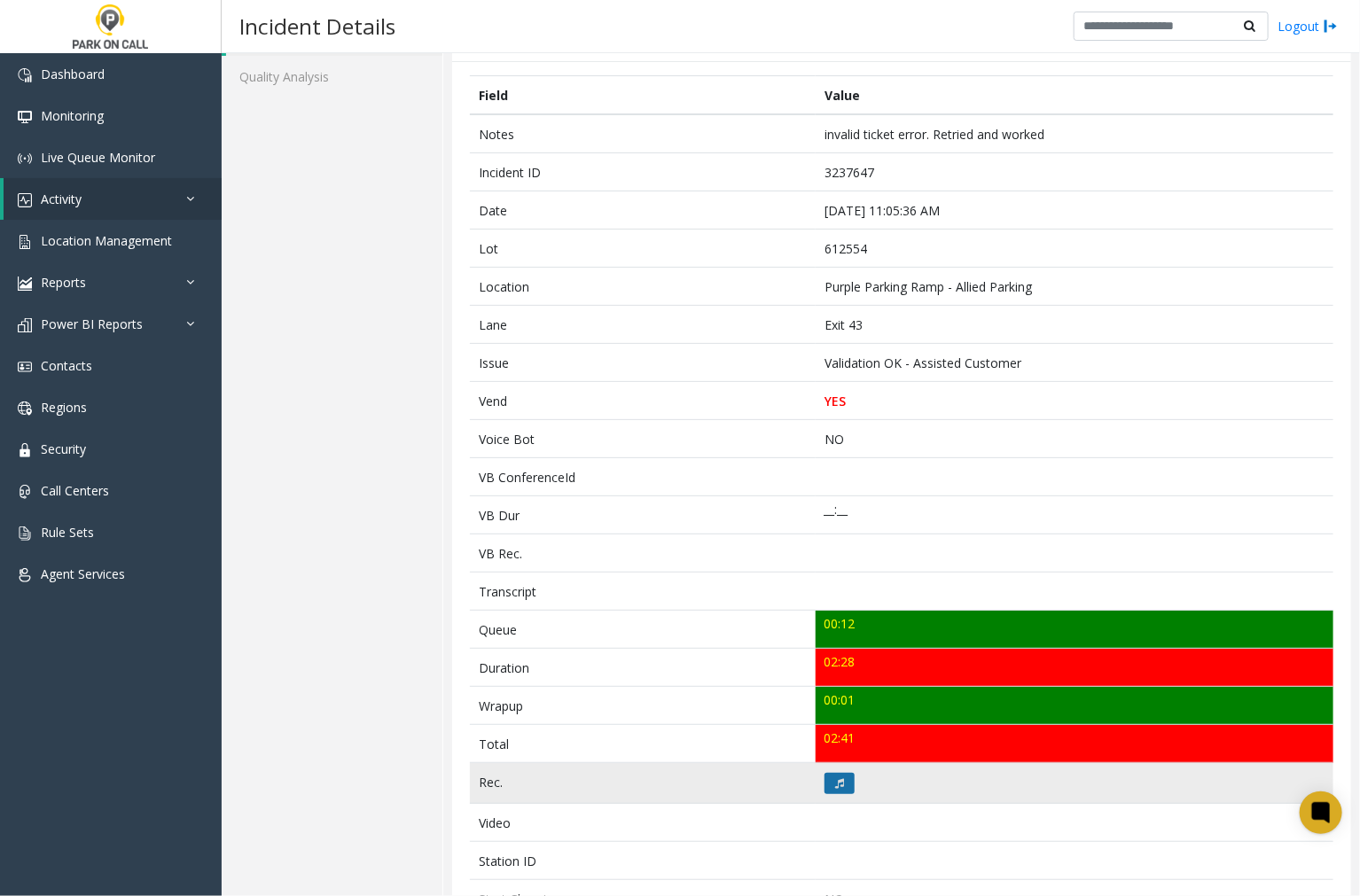
click at [835, 784] on icon at bounding box center [840, 783] width 9 height 11
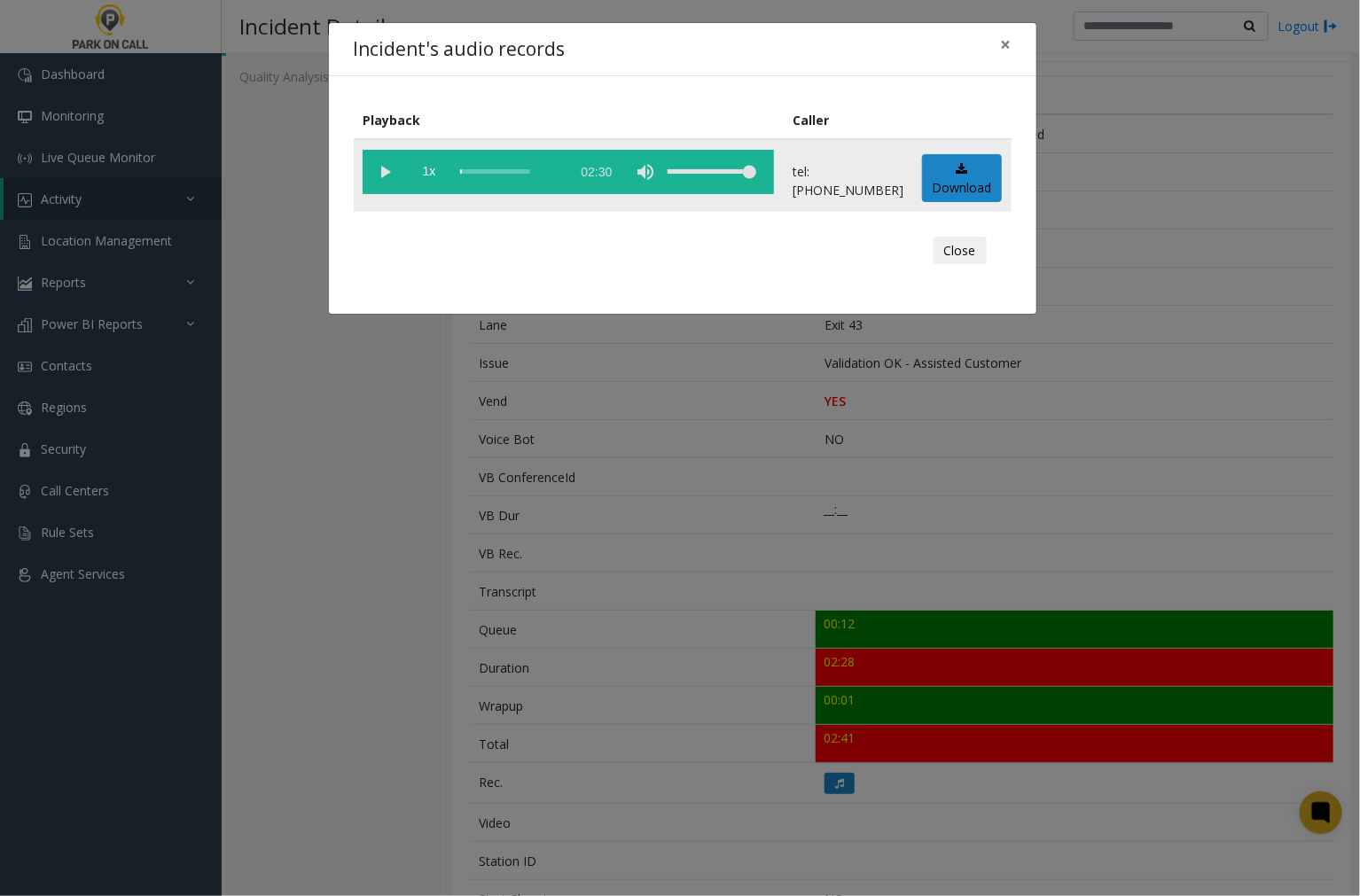
click at [390, 166] on vg-play-pause at bounding box center [384, 171] width 44 height 44
click at [384, 162] on vg-play-pause at bounding box center [384, 171] width 44 height 44
click at [388, 169] on vg-play-pause at bounding box center [384, 171] width 44 height 44
click at [378, 169] on vg-play-pause at bounding box center [384, 171] width 44 height 44
click at [386, 169] on vg-play-pause at bounding box center [384, 171] width 44 height 44
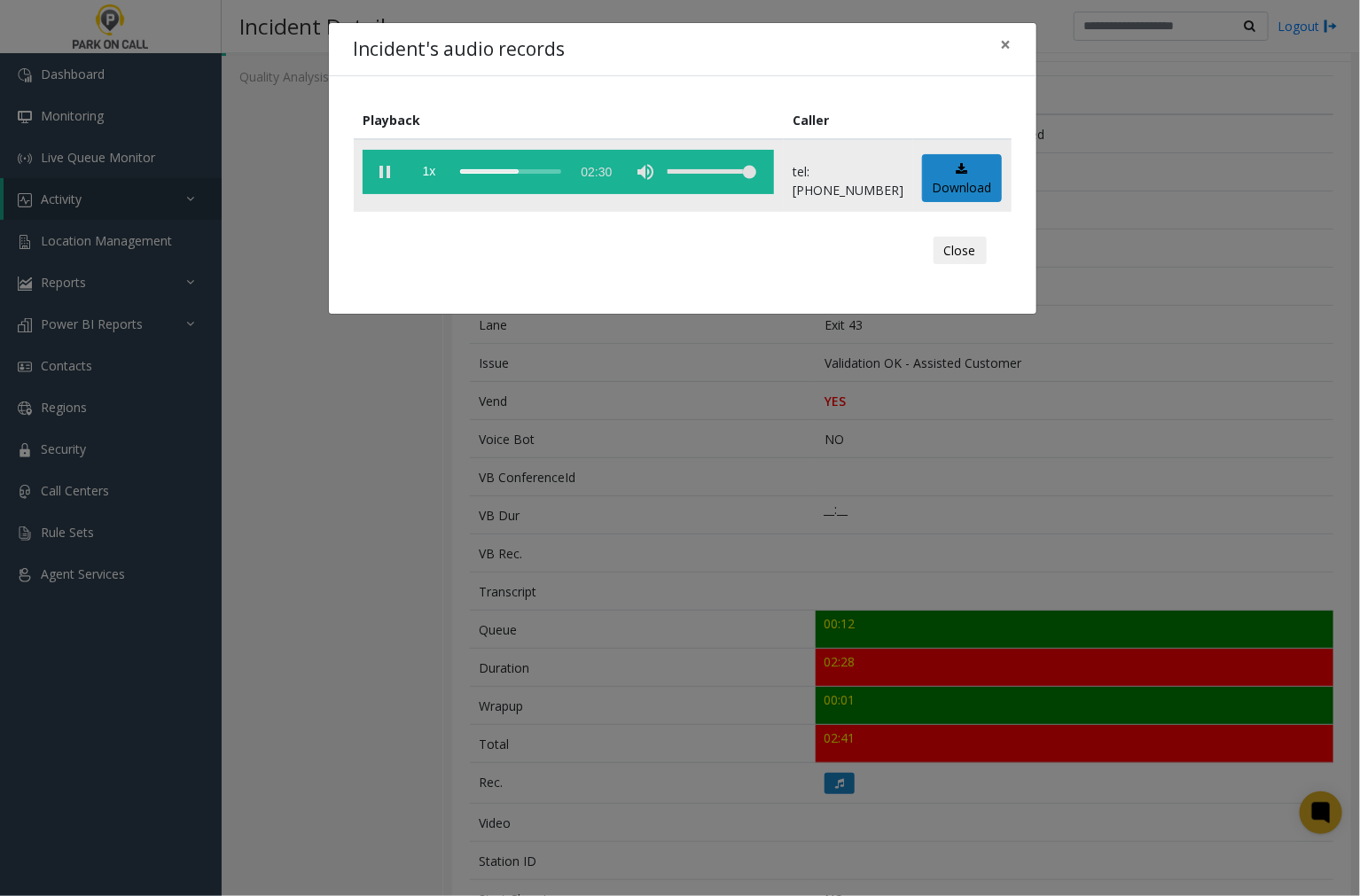
click at [383, 169] on vg-play-pause at bounding box center [384, 171] width 44 height 44
click at [1003, 46] on span "×" at bounding box center [1006, 44] width 11 height 25
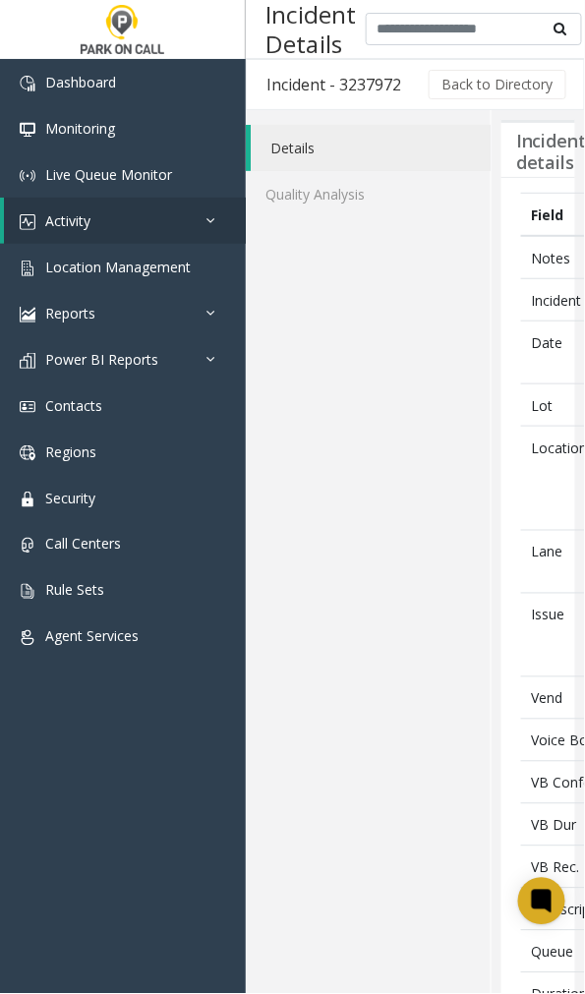
click at [319, 511] on div "Details Quality Analysis" at bounding box center [369, 922] width 246 height 1625
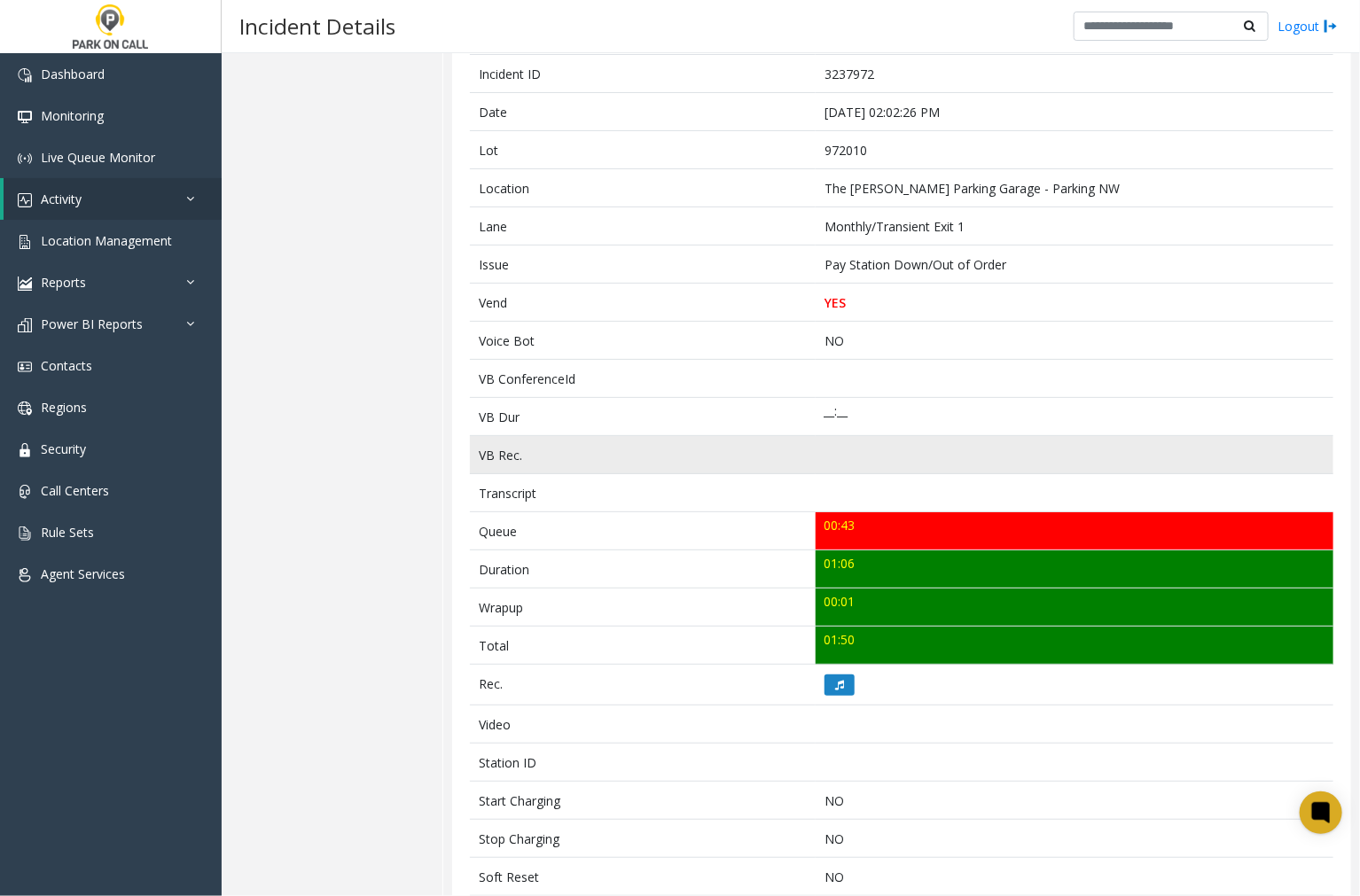
scroll to position [98, 0]
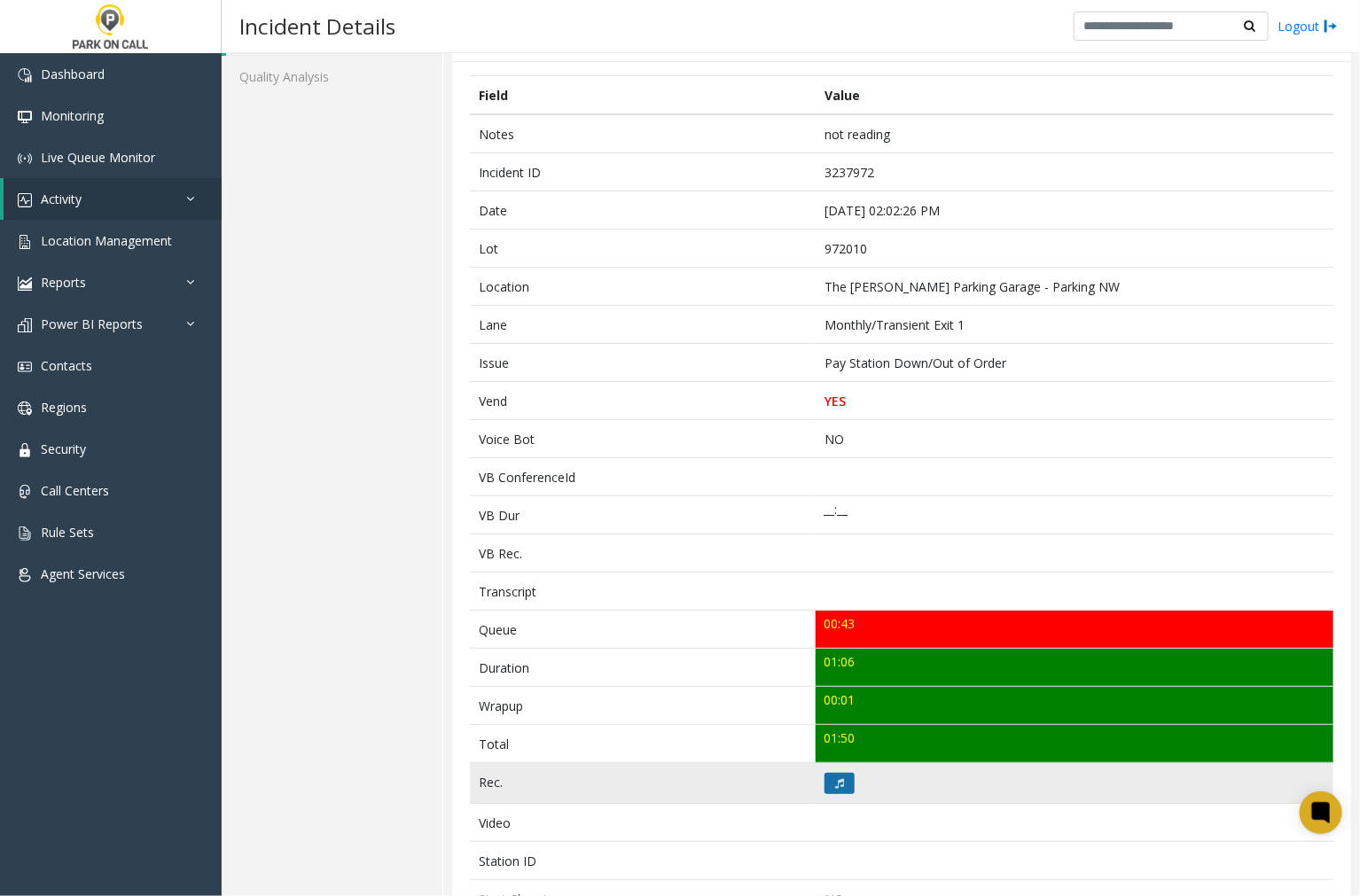
click at [835, 785] on icon at bounding box center [840, 783] width 9 height 11
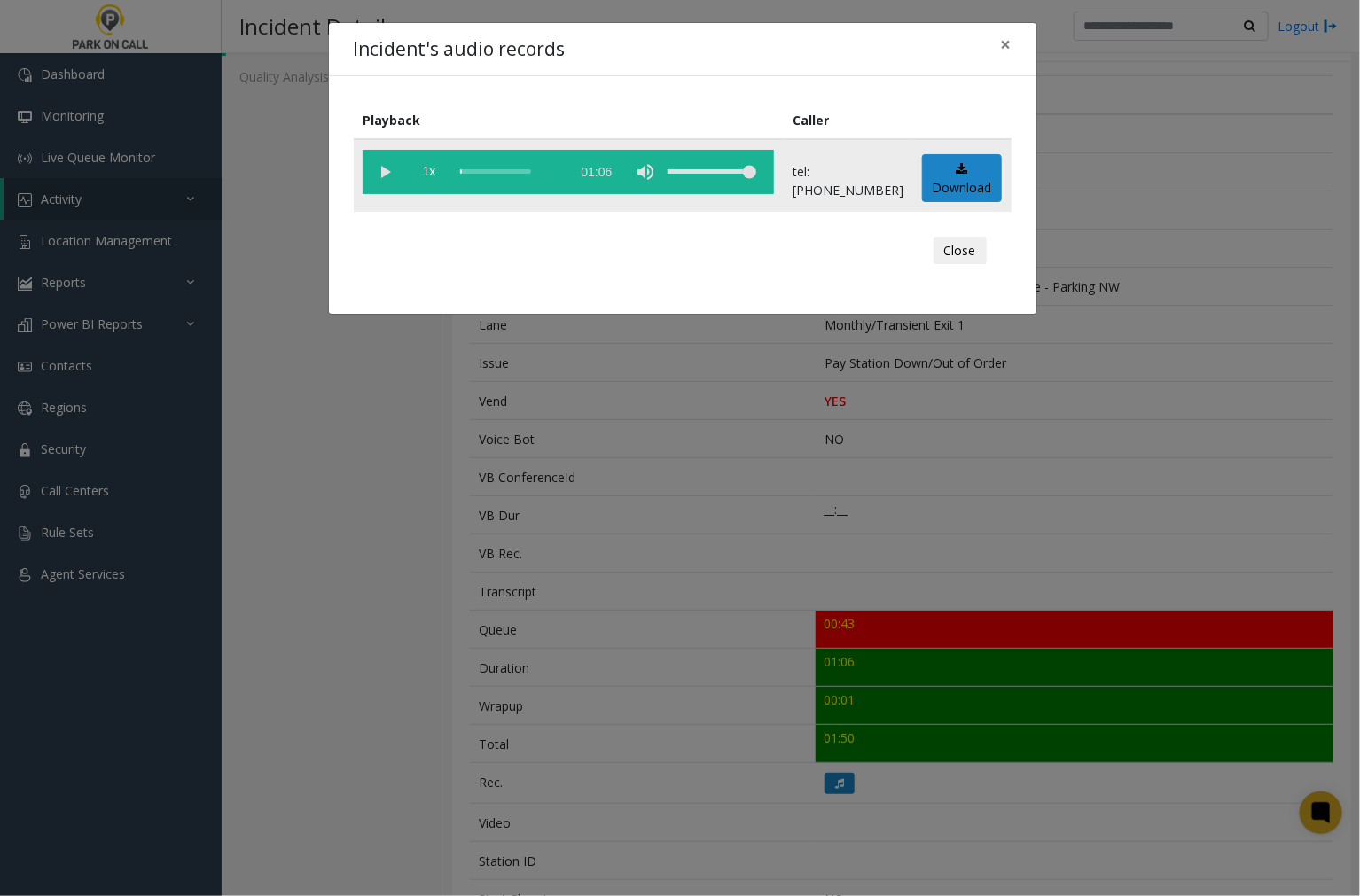
click at [385, 171] on vg-play-pause at bounding box center [384, 171] width 44 height 44
click at [1003, 44] on span "×" at bounding box center [1006, 44] width 11 height 25
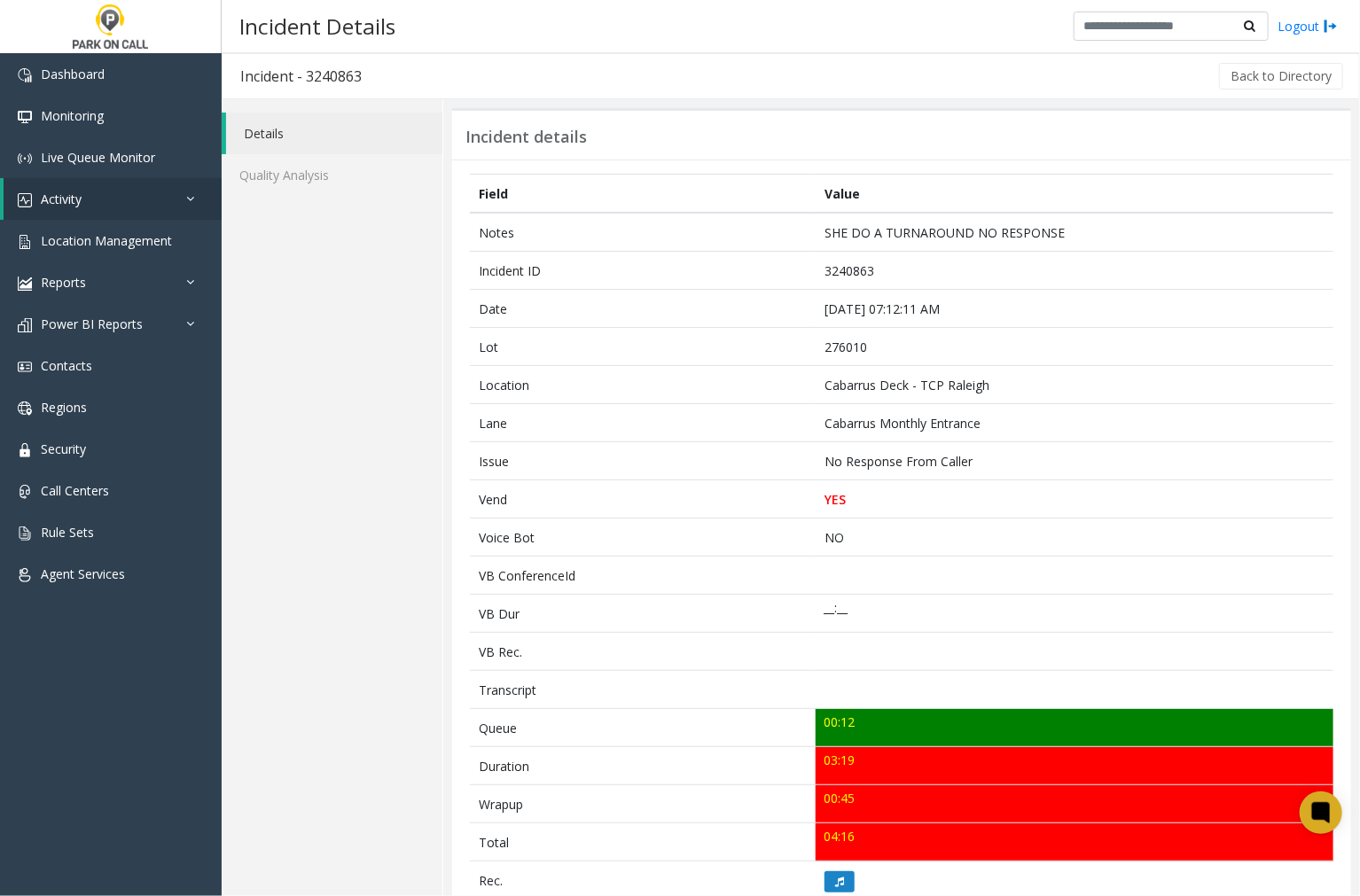
click at [766, 29] on div "Incident Details Logout" at bounding box center [791, 26] width 1138 height 53
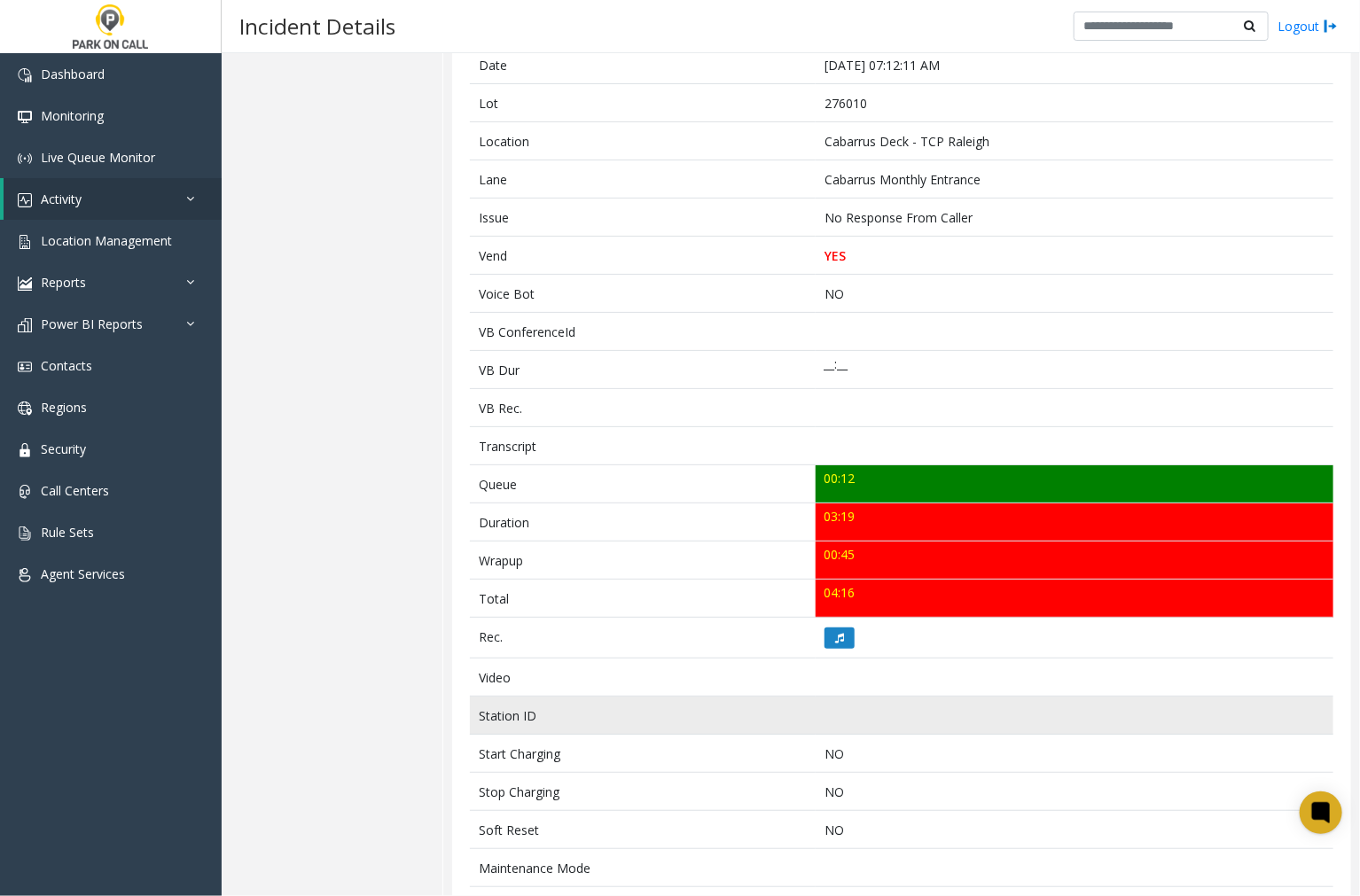
scroll to position [295, 0]
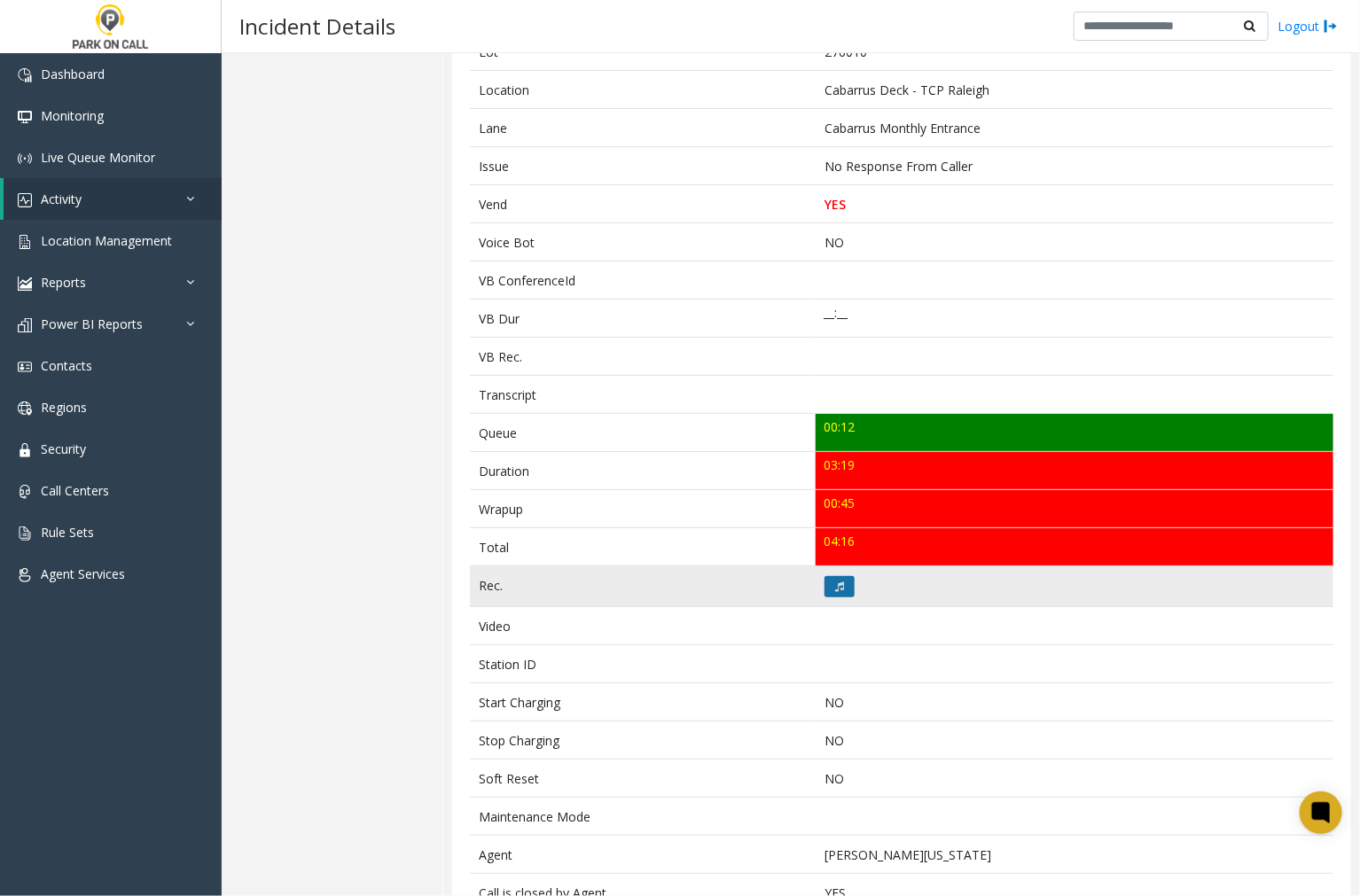
click at [835, 588] on icon at bounding box center [840, 587] width 9 height 11
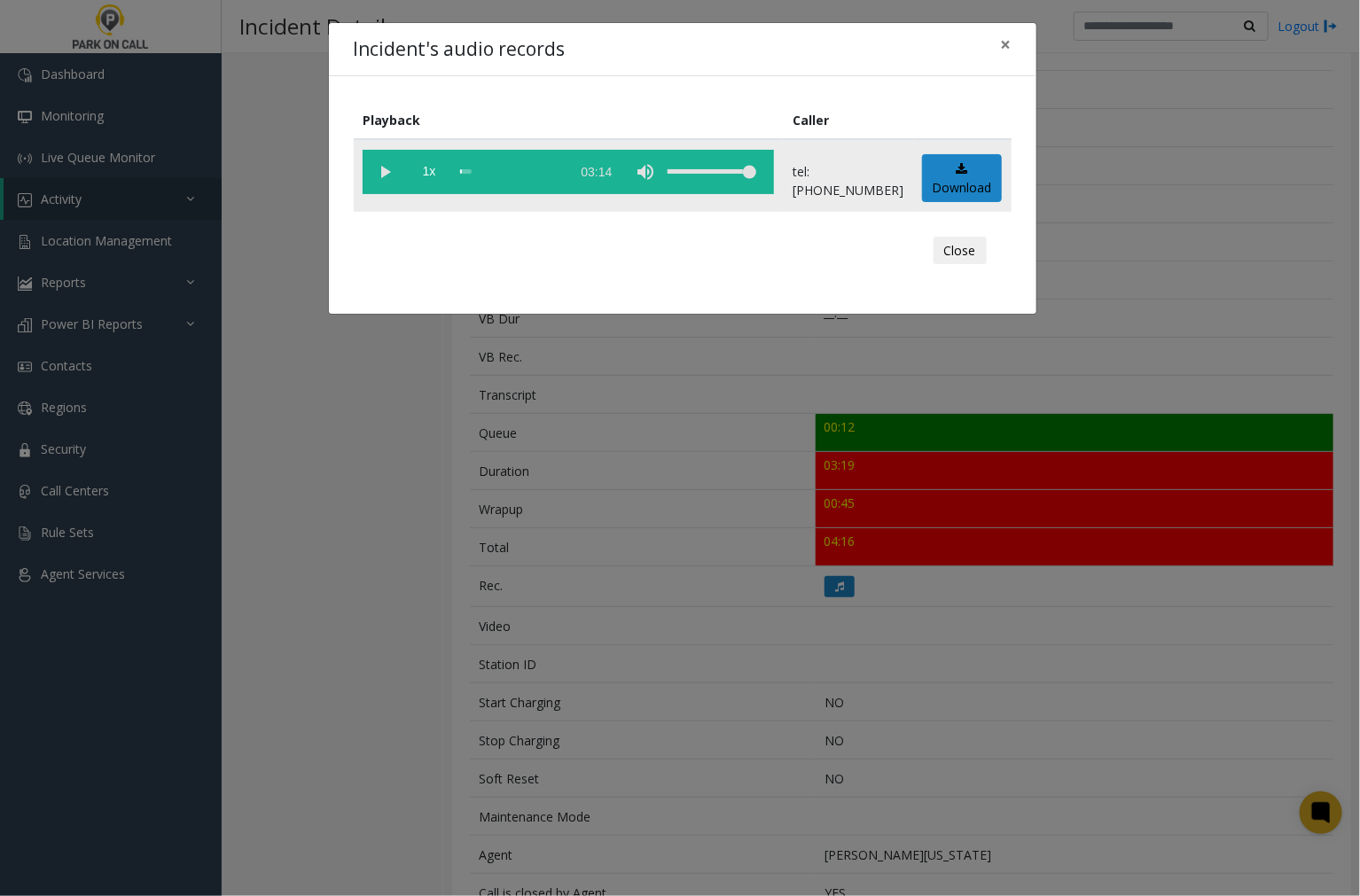
click at [381, 166] on vg-play-pause at bounding box center [384, 171] width 44 height 44
click at [386, 172] on vg-play-pause at bounding box center [384, 171] width 44 height 44
click at [383, 171] on vg-play-pause at bounding box center [384, 171] width 44 height 44
click at [498, 50] on h4 "Incident's audio records" at bounding box center [459, 49] width 212 height 28
click at [1004, 45] on span "×" at bounding box center [1006, 44] width 11 height 25
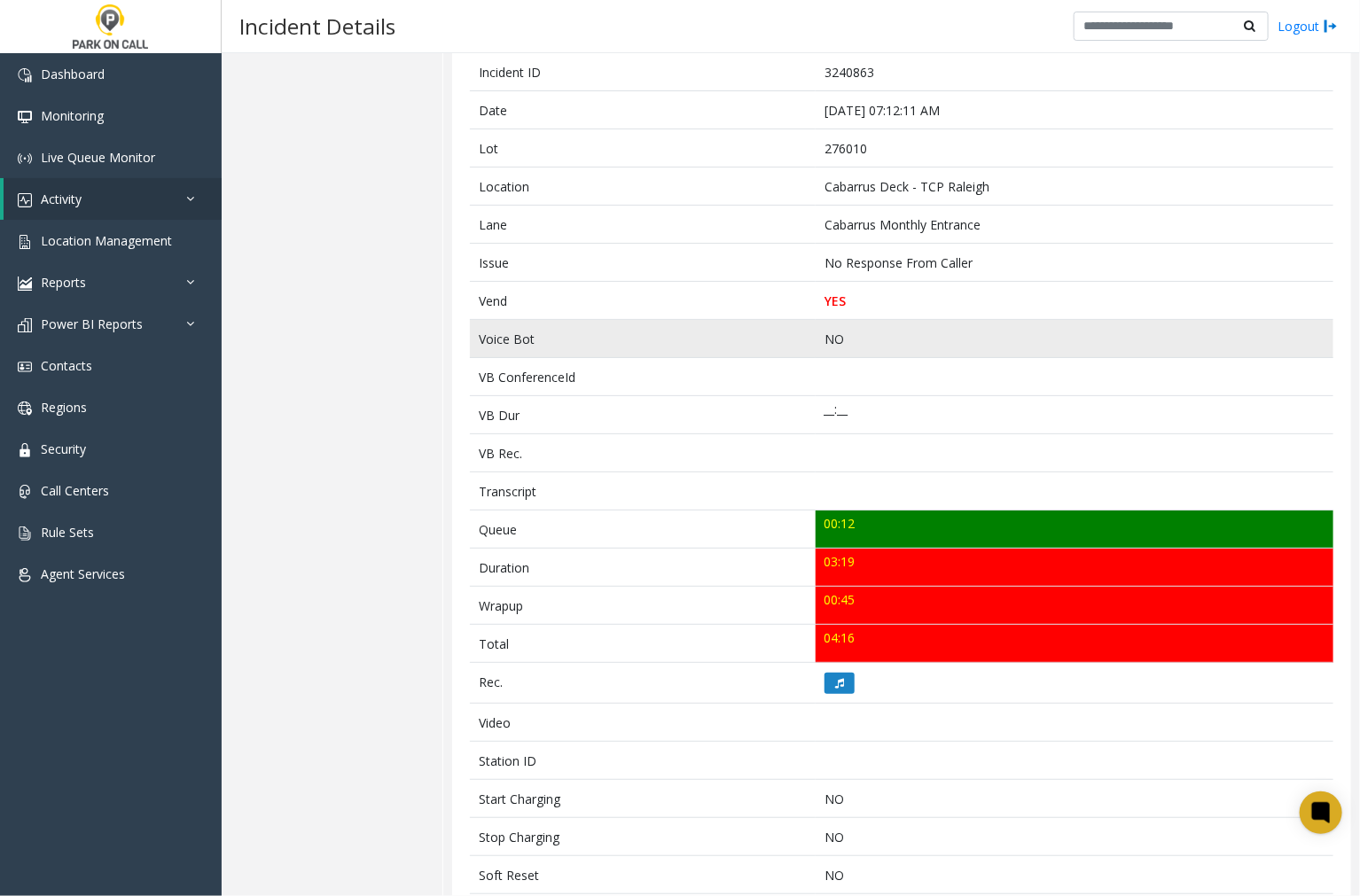
scroll to position [0, 0]
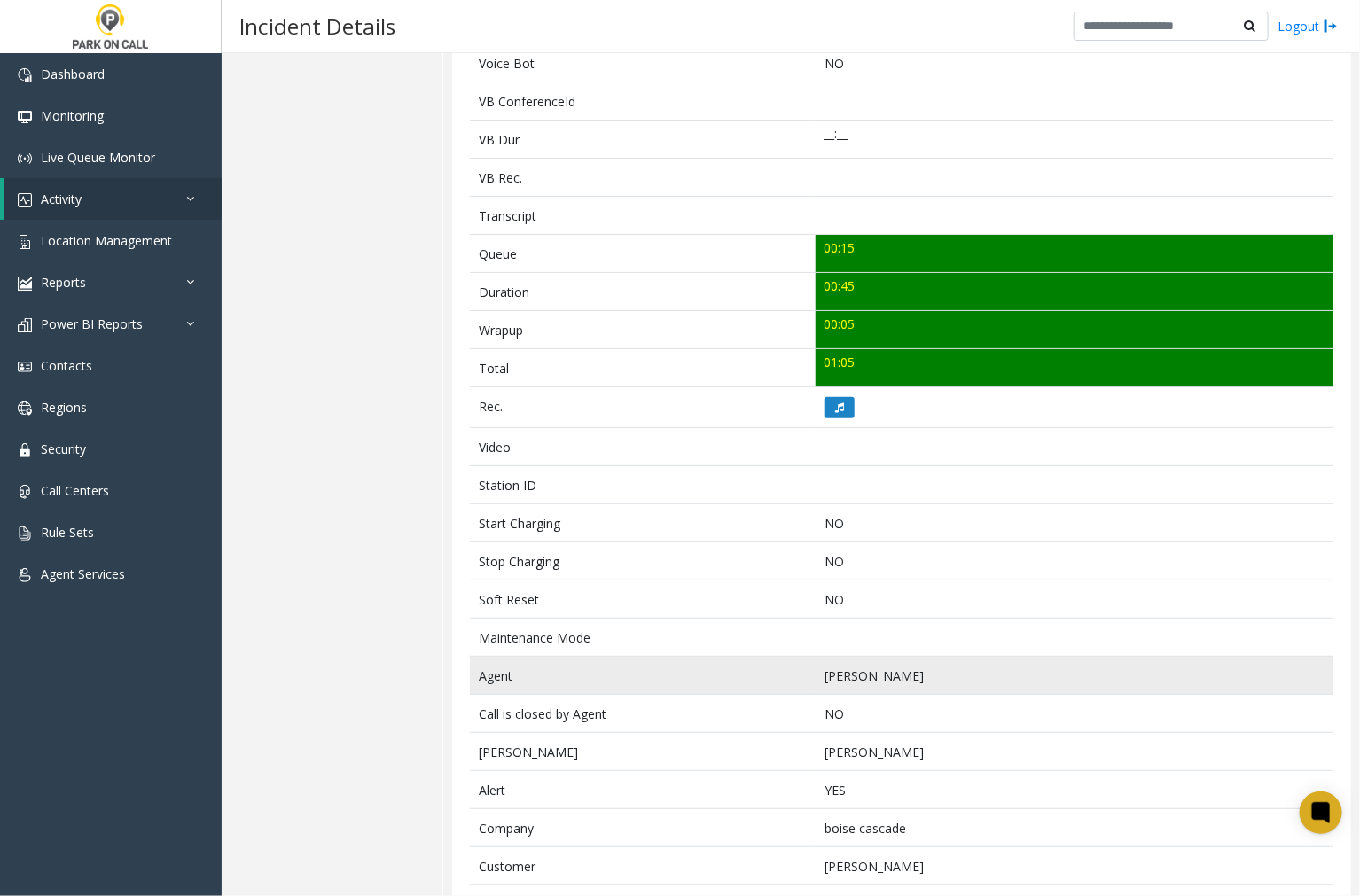
scroll to position [443, 0]
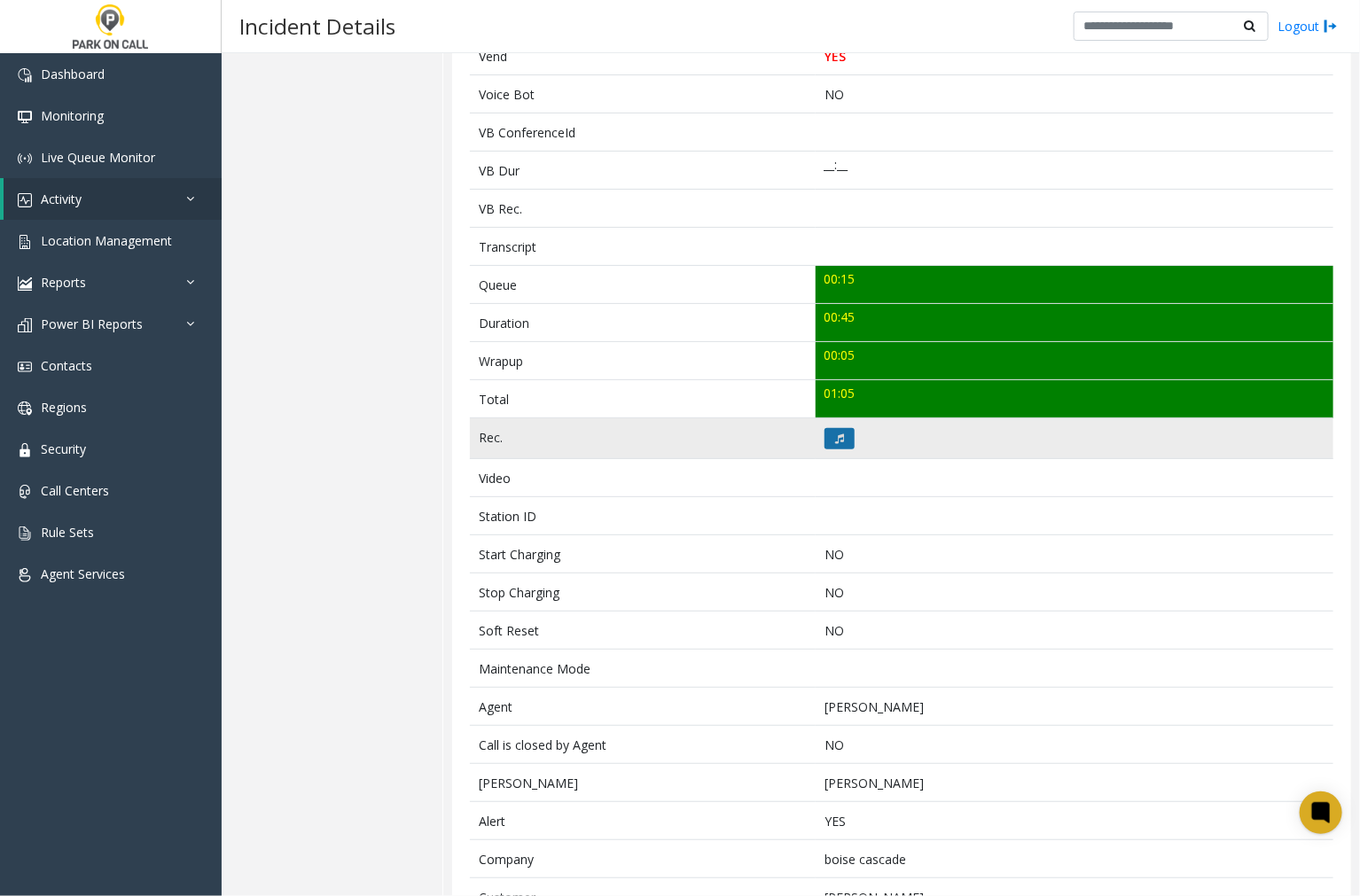
click at [835, 440] on icon at bounding box center [840, 439] width 9 height 11
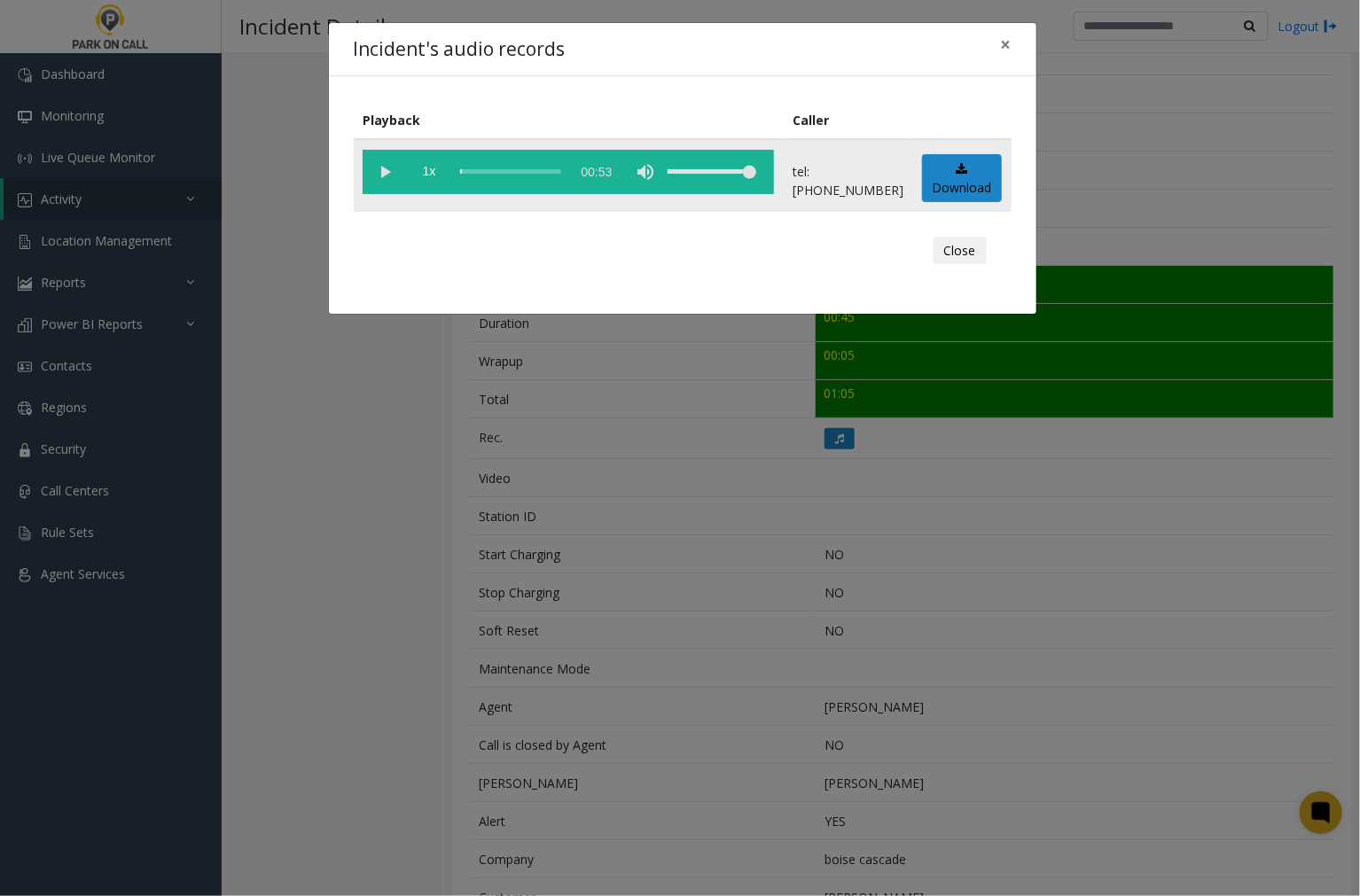
click at [386, 169] on vg-play-pause at bounding box center [384, 171] width 44 height 44
click at [380, 167] on vg-play-pause at bounding box center [384, 171] width 44 height 44
click at [386, 169] on vg-play-pause at bounding box center [384, 171] width 44 height 44
click at [386, 171] on vg-play-pause at bounding box center [384, 171] width 44 height 44
click at [376, 169] on vg-play-pause at bounding box center [384, 171] width 44 height 44
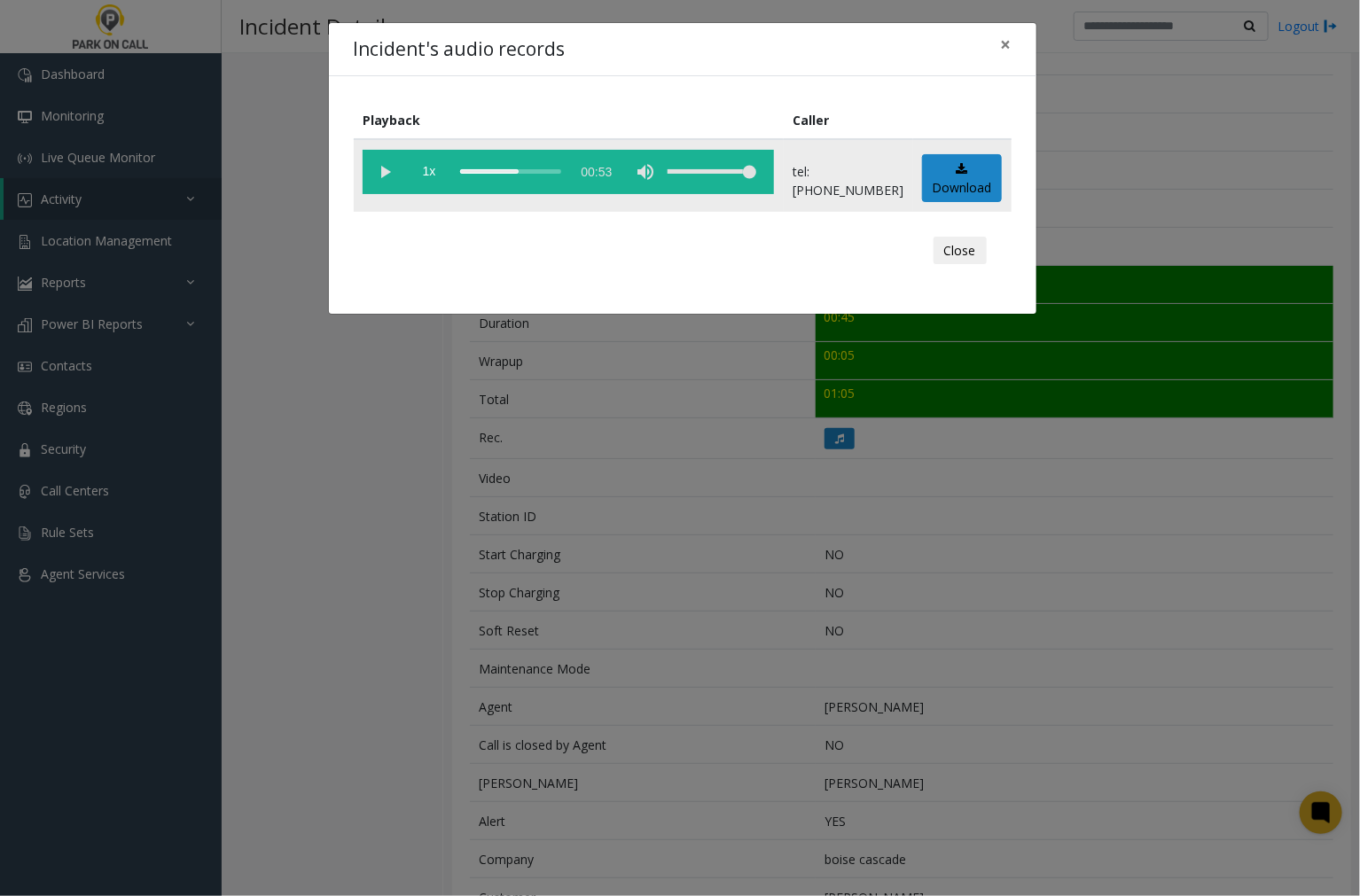
click at [481, 169] on div "scrub bar" at bounding box center [510, 171] width 101 height 44
drag, startPoint x: 1003, startPoint y: 41, endPoint x: 1026, endPoint y: 93, distance: 56.9
click at [1004, 42] on span "×" at bounding box center [1006, 44] width 11 height 25
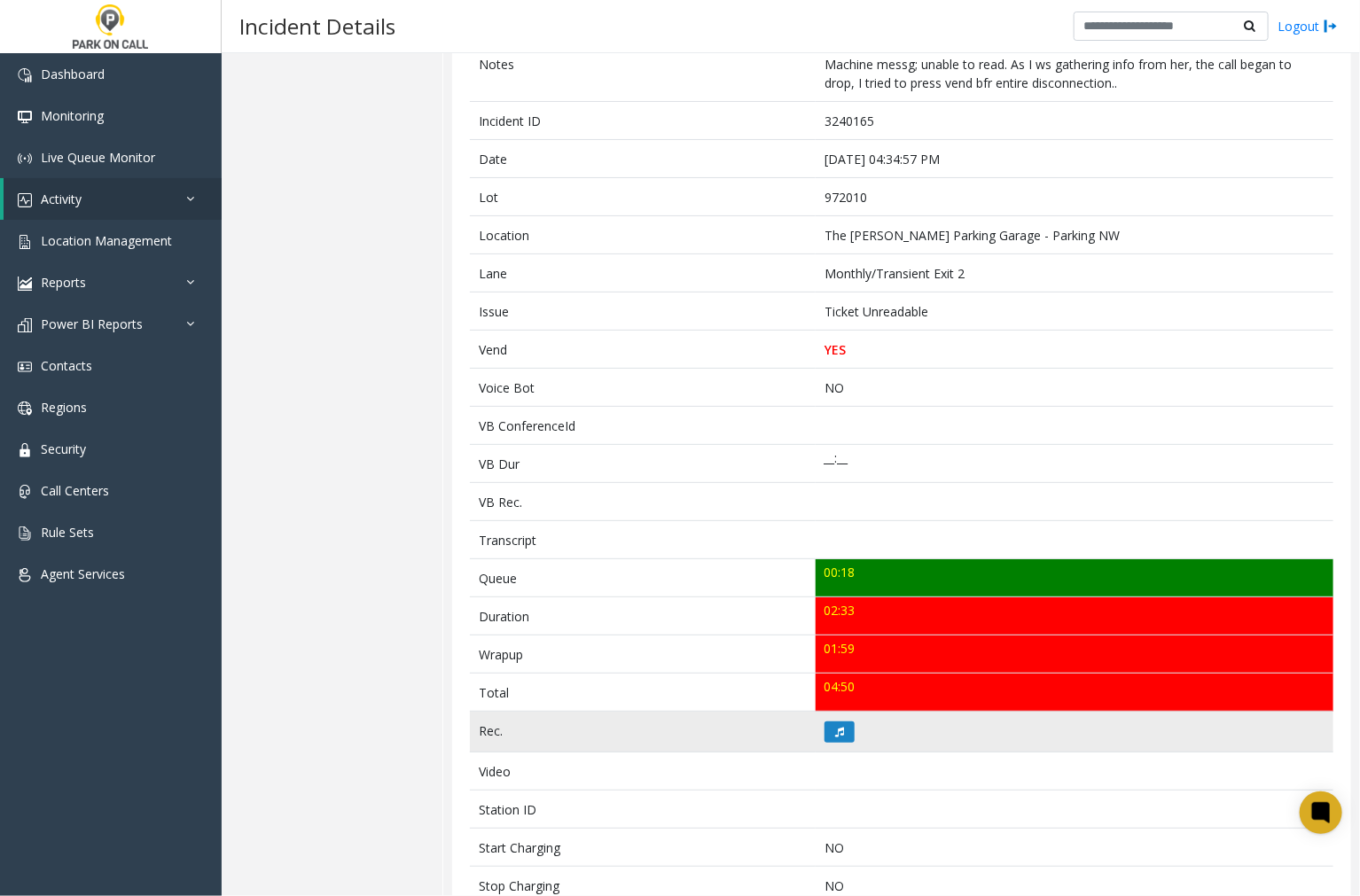
scroll to position [197, 0]
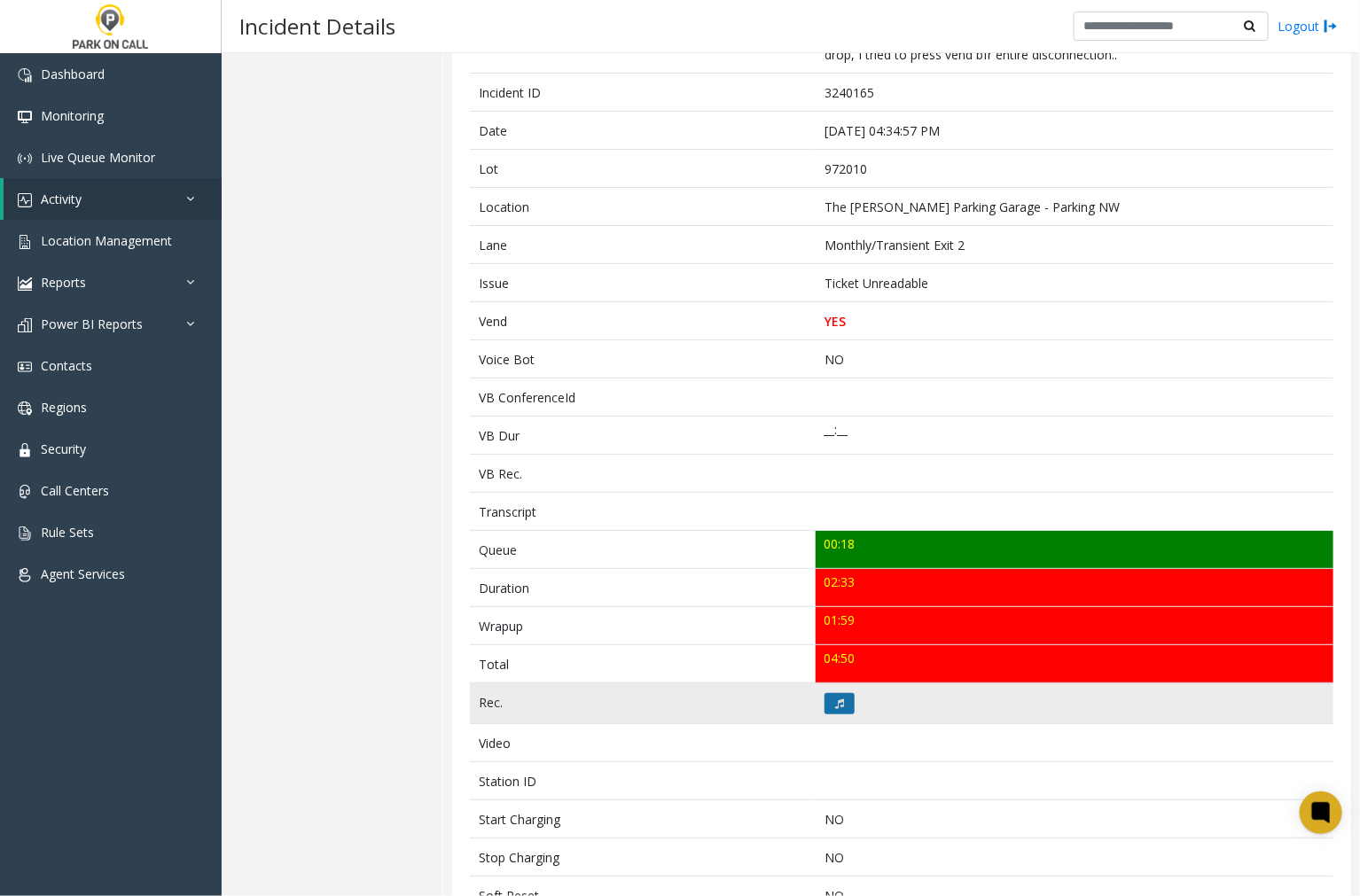
click at [835, 701] on icon at bounding box center [840, 703] width 9 height 11
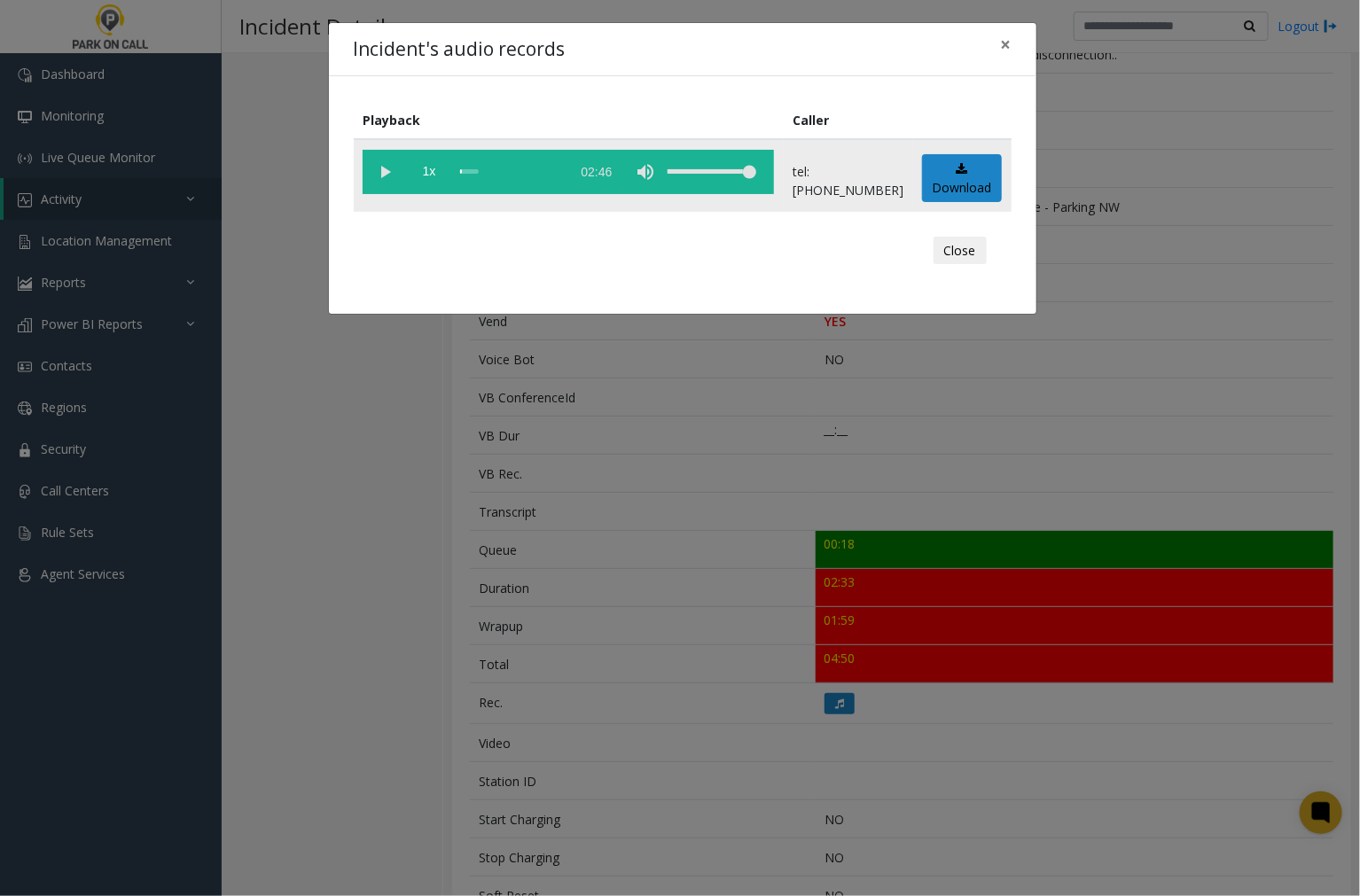
click at [379, 169] on vg-play-pause at bounding box center [384, 171] width 44 height 44
click at [1167, 96] on div "Incident's audio records × Playback Caller 1x 02:46 tel:[PHONE_NUMBER] Download…" at bounding box center [680, 448] width 1360 height 896
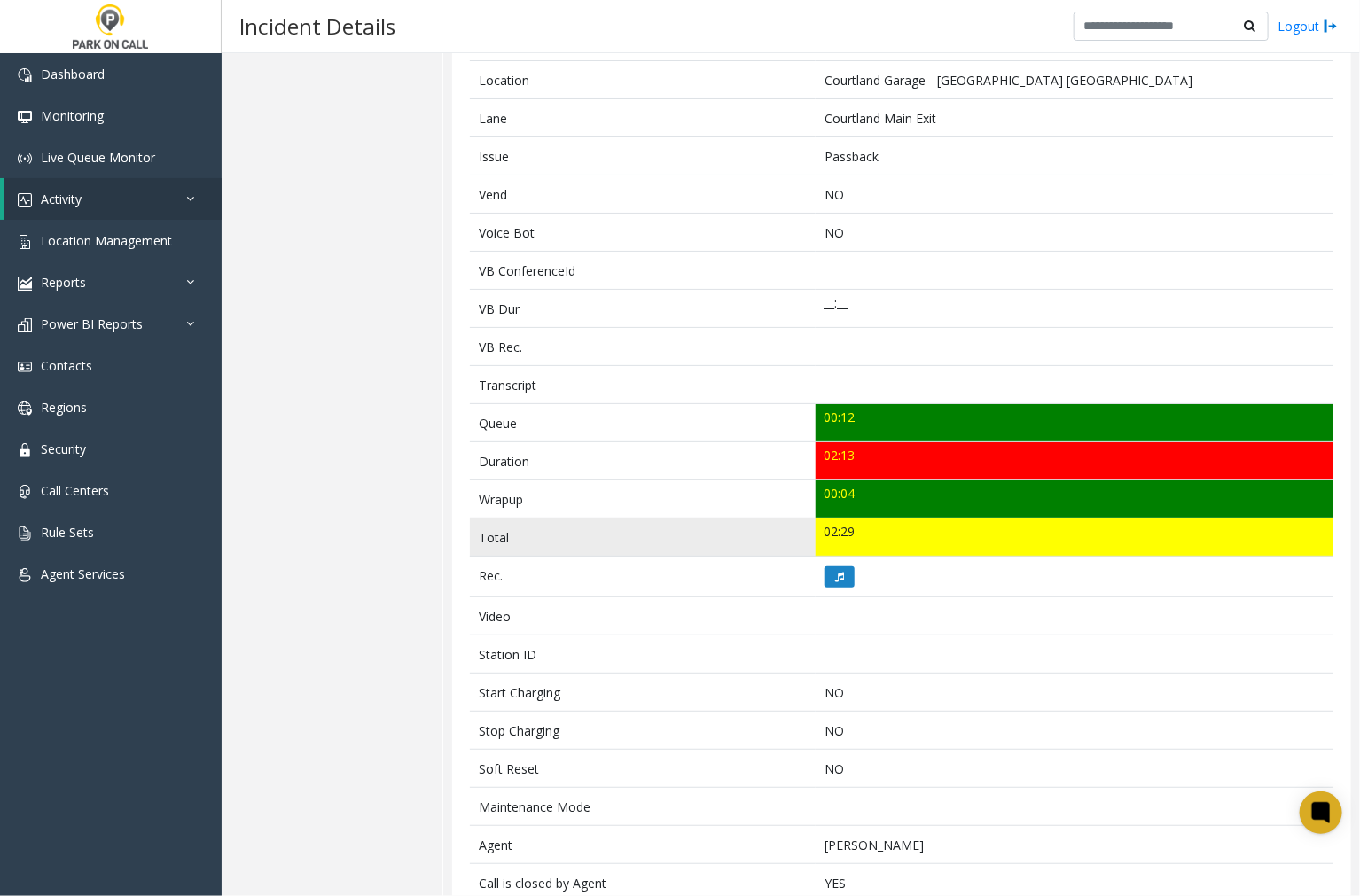
scroll to position [245, 0]
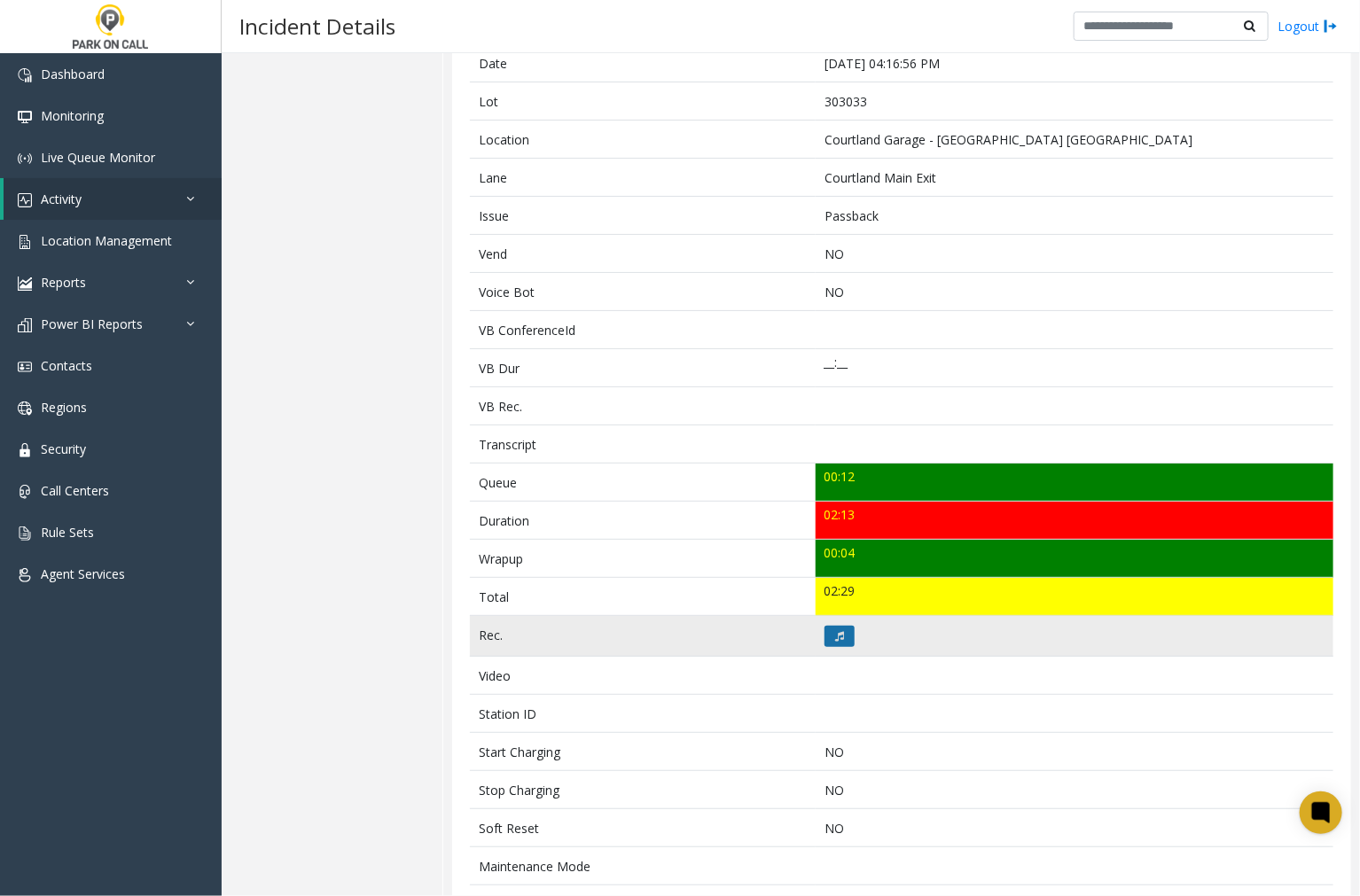
click at [835, 635] on icon at bounding box center [840, 636] width 9 height 11
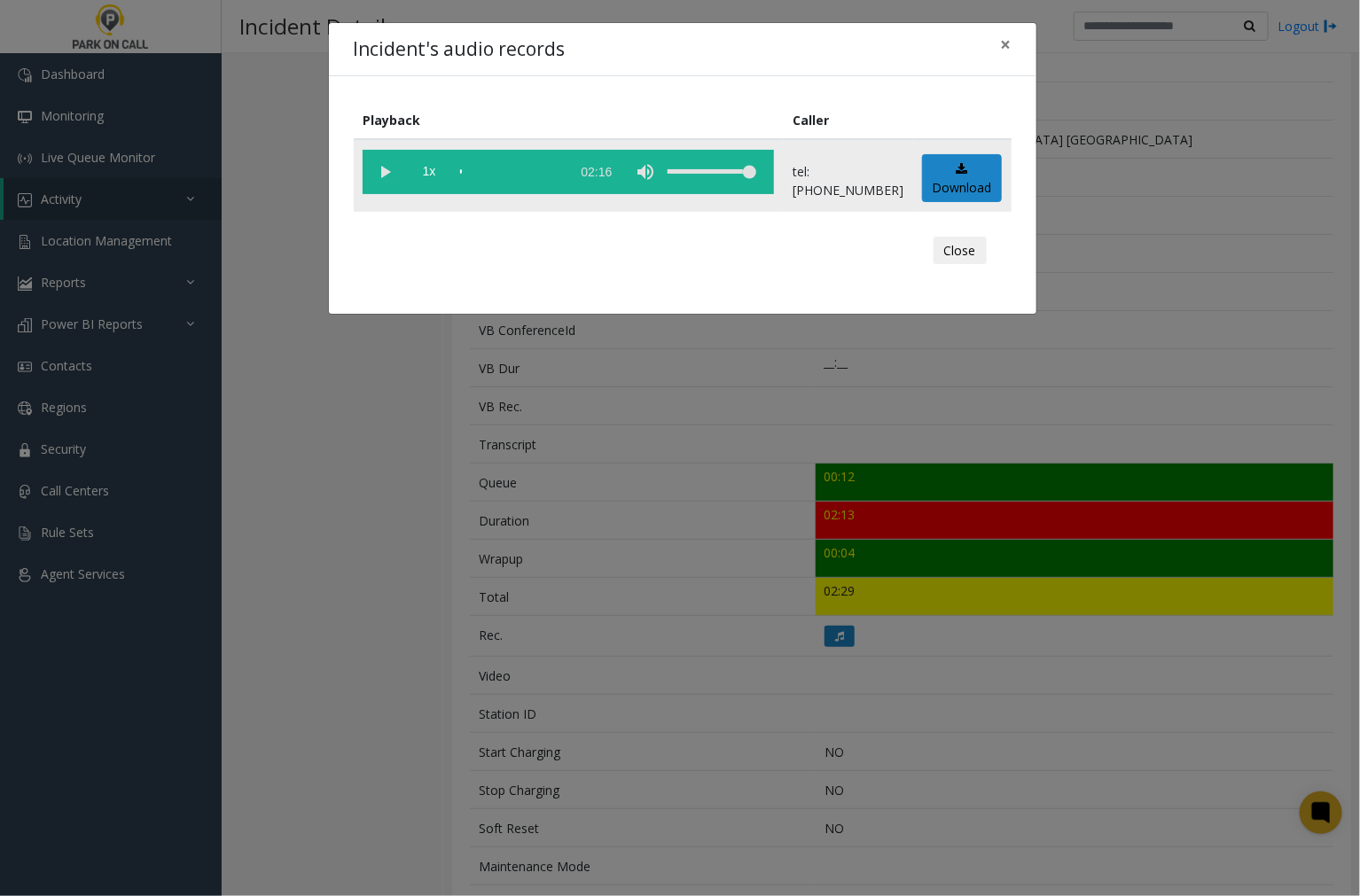
click at [382, 169] on vg-play-pause at bounding box center [384, 171] width 44 height 44
click at [382, 170] on vg-play-pause at bounding box center [384, 171] width 44 height 44
click at [379, 167] on vg-play-pause at bounding box center [384, 171] width 44 height 44
click at [1004, 47] on span "×" at bounding box center [1006, 44] width 11 height 25
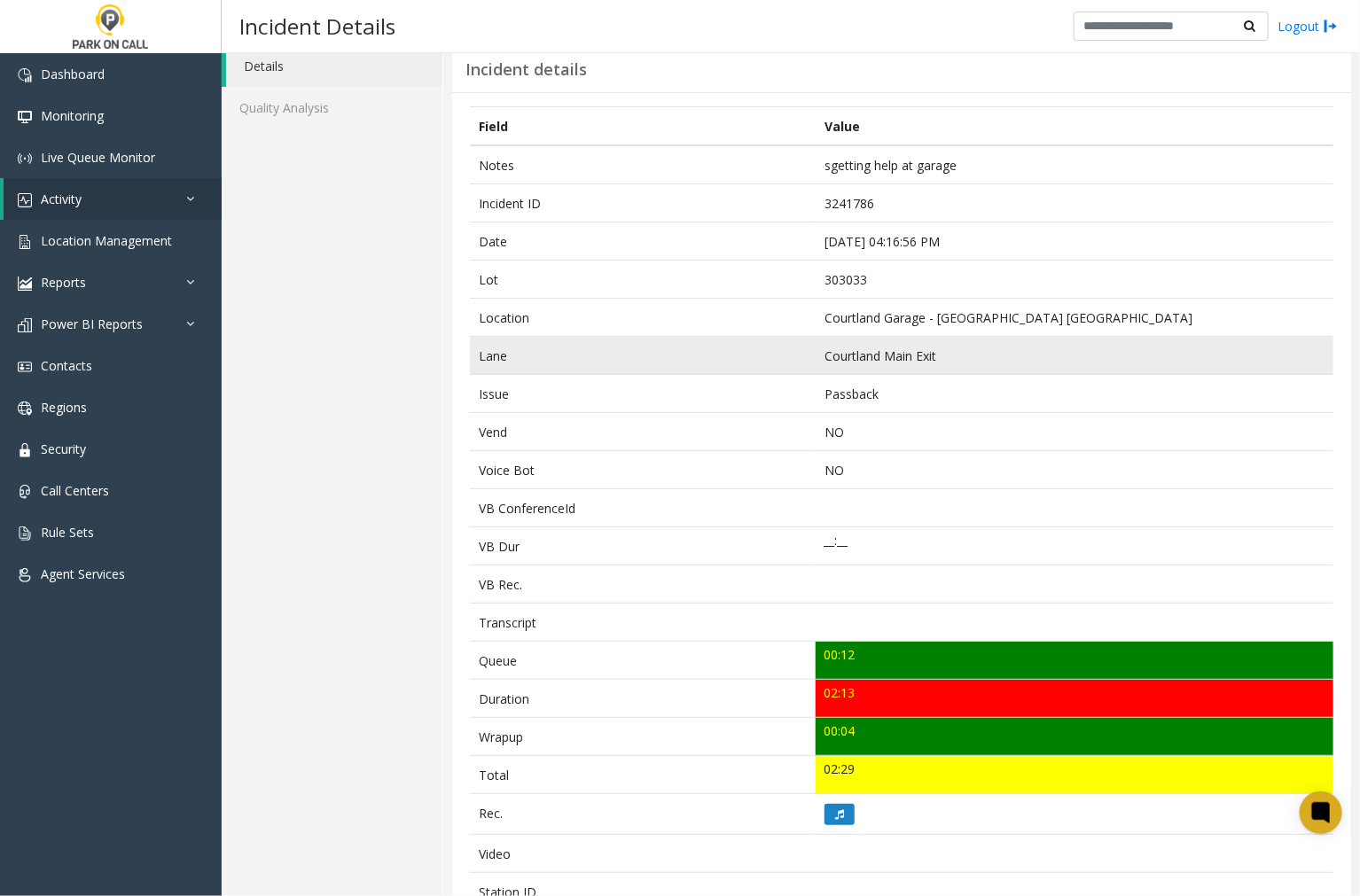
scroll to position [98, 0]
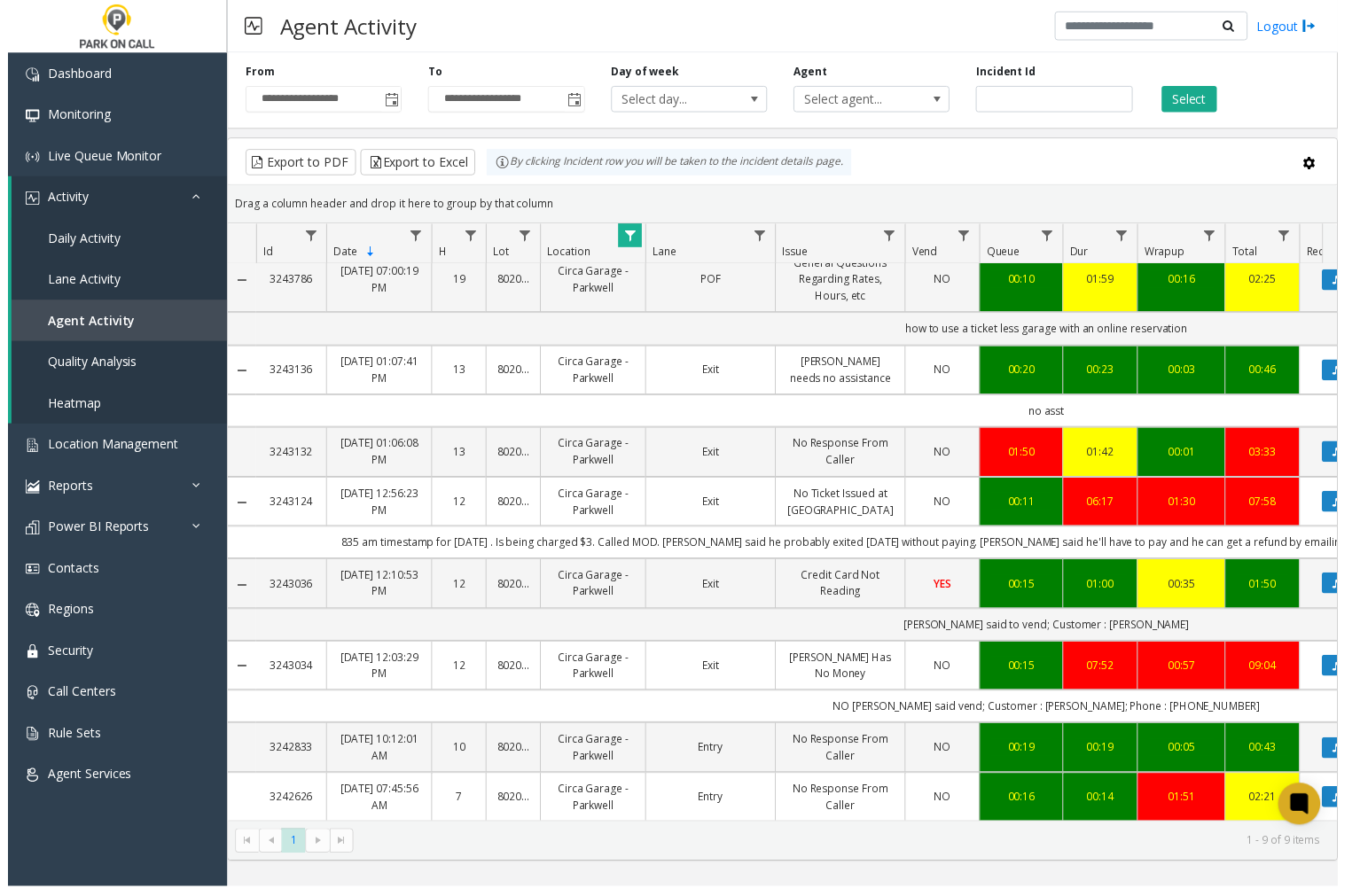
scroll to position [117, 0]
